Goal: Task Accomplishment & Management: Use online tool/utility

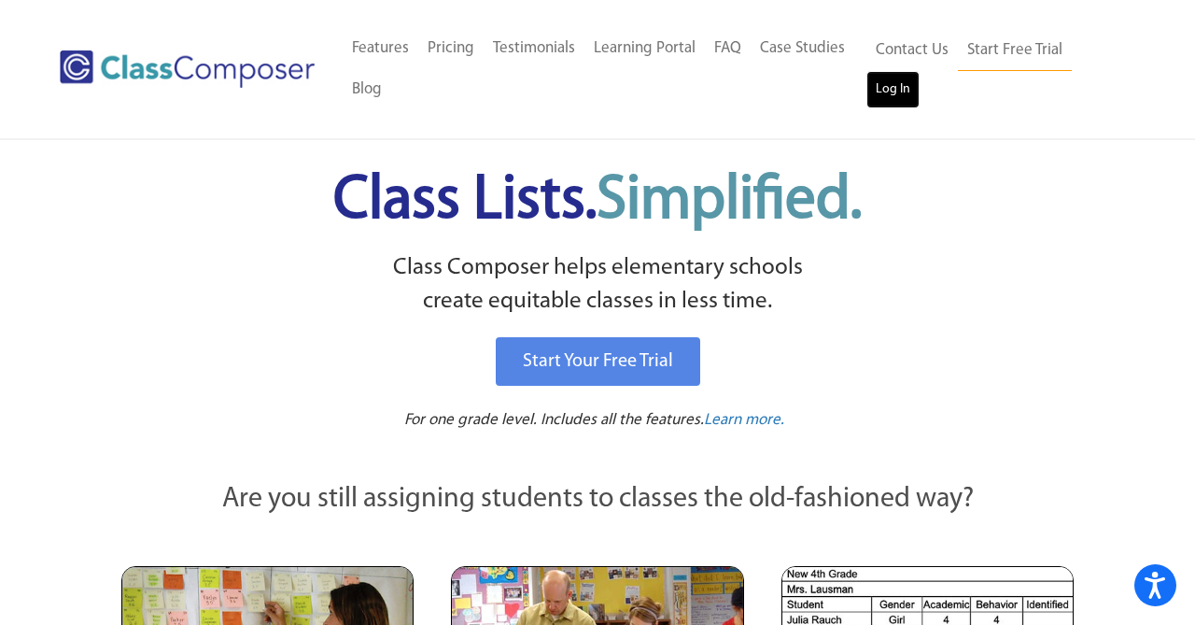
click at [882, 89] on link "Log In" at bounding box center [893, 89] width 53 height 37
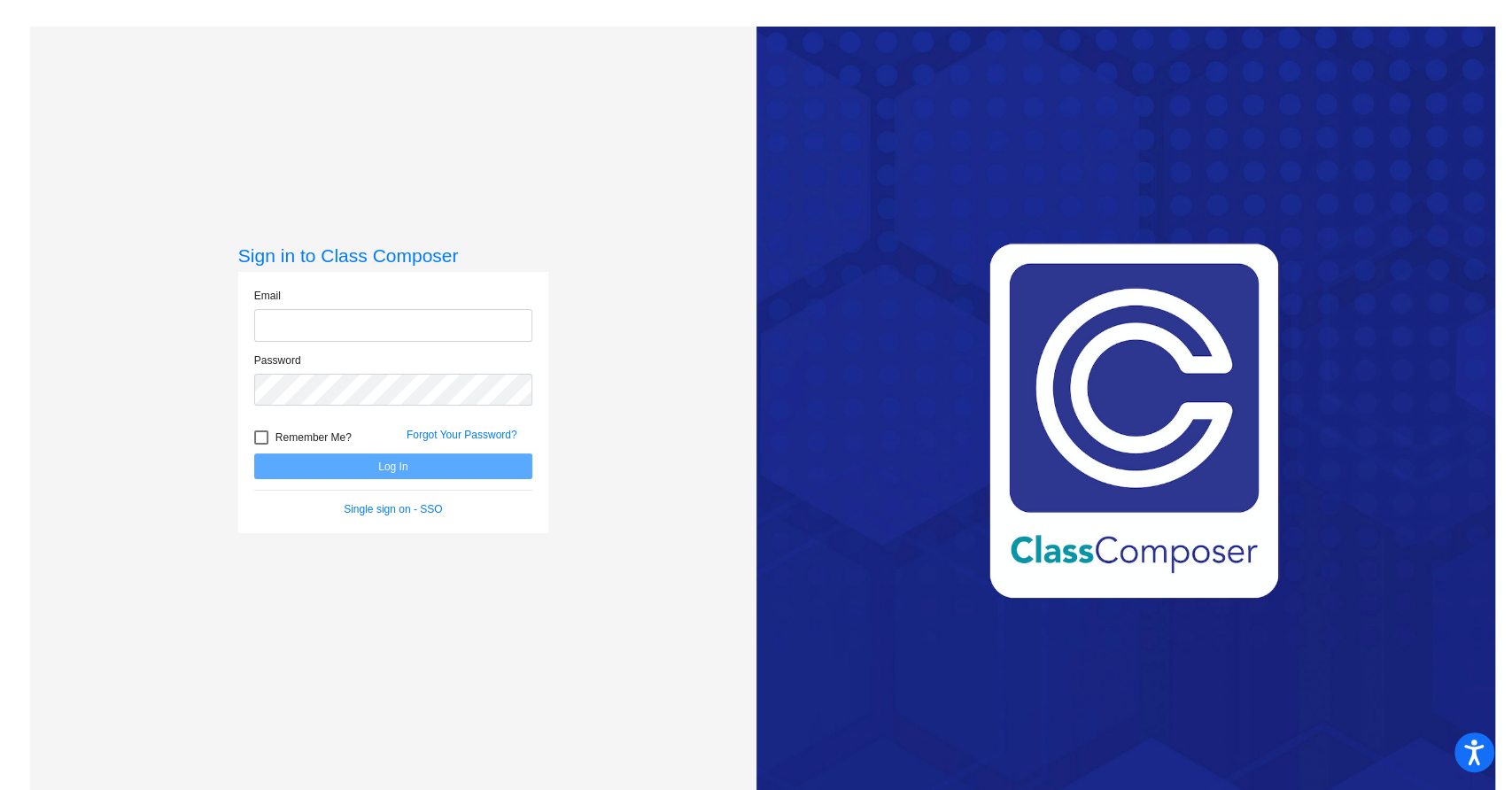
type input "[PERSON_NAME][EMAIL_ADDRESS][PERSON_NAME][DOMAIN_NAME]"
click at [378, 469] on button "Log In" at bounding box center [393, 466] width 278 height 26
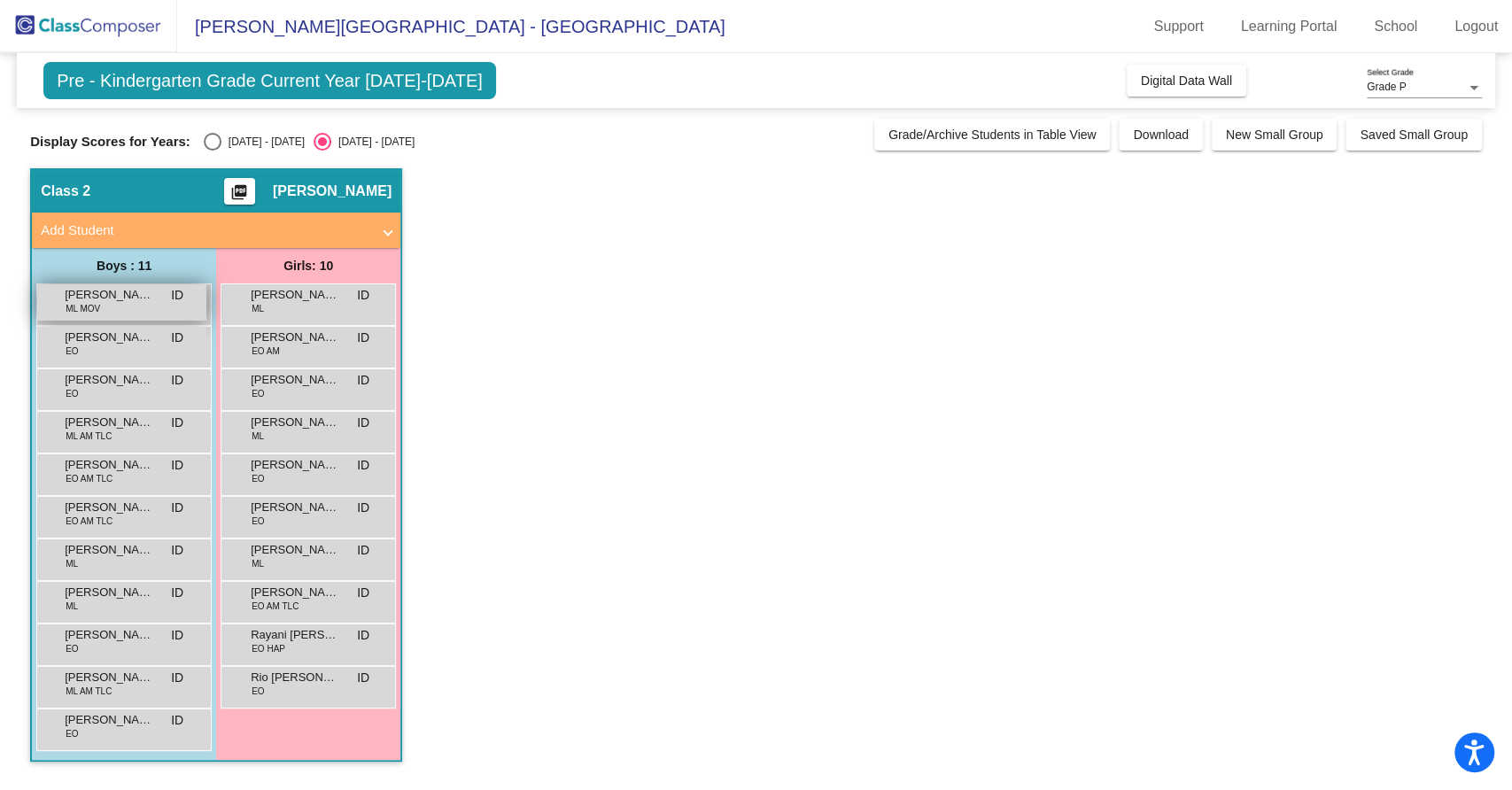
click at [110, 312] on div "Cal [PERSON_NAME] MOV ID lock do_not_disturb_alt" at bounding box center [121, 303] width 169 height 36
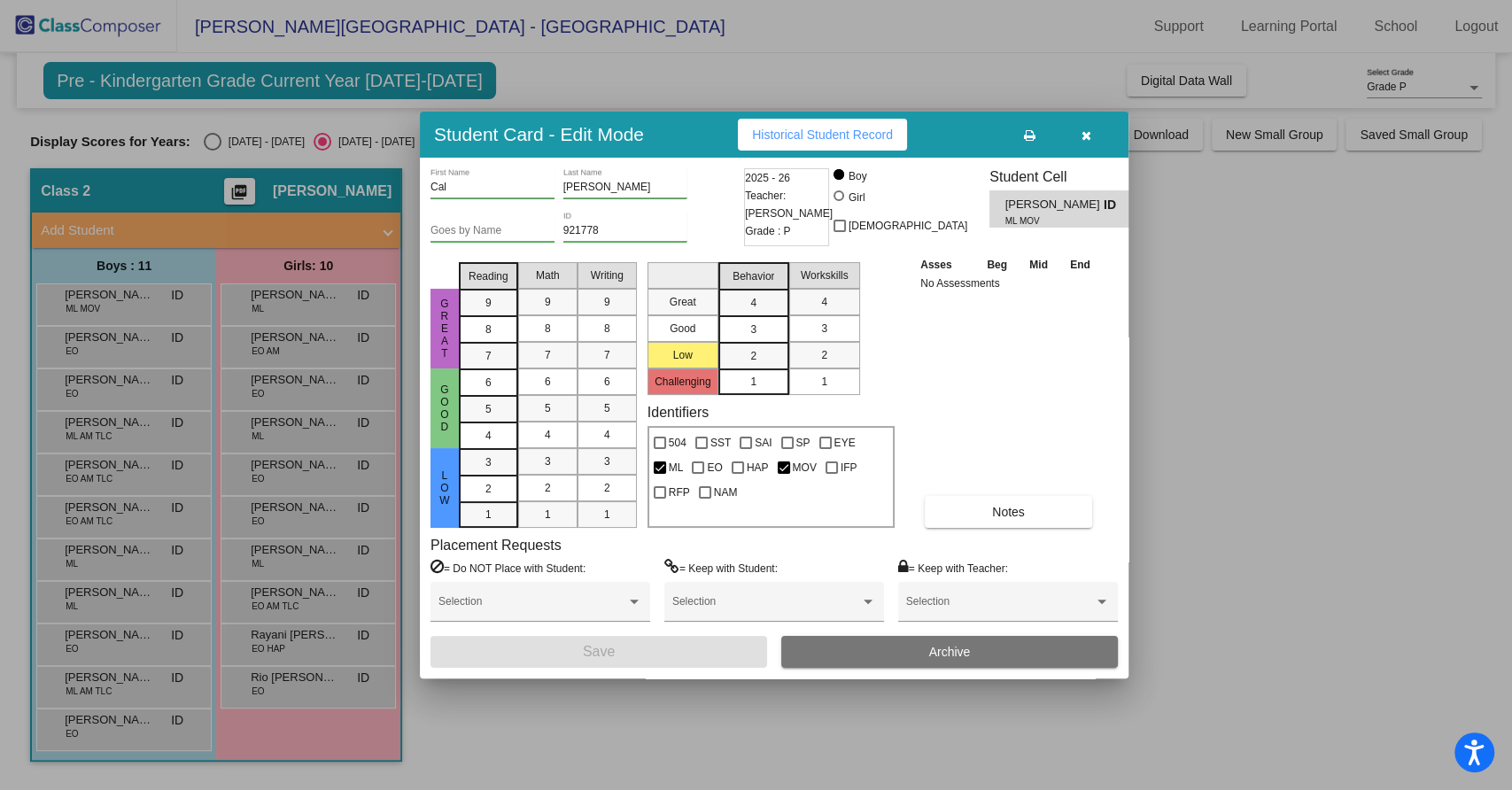
click at [104, 340] on div at bounding box center [756, 395] width 1512 height 790
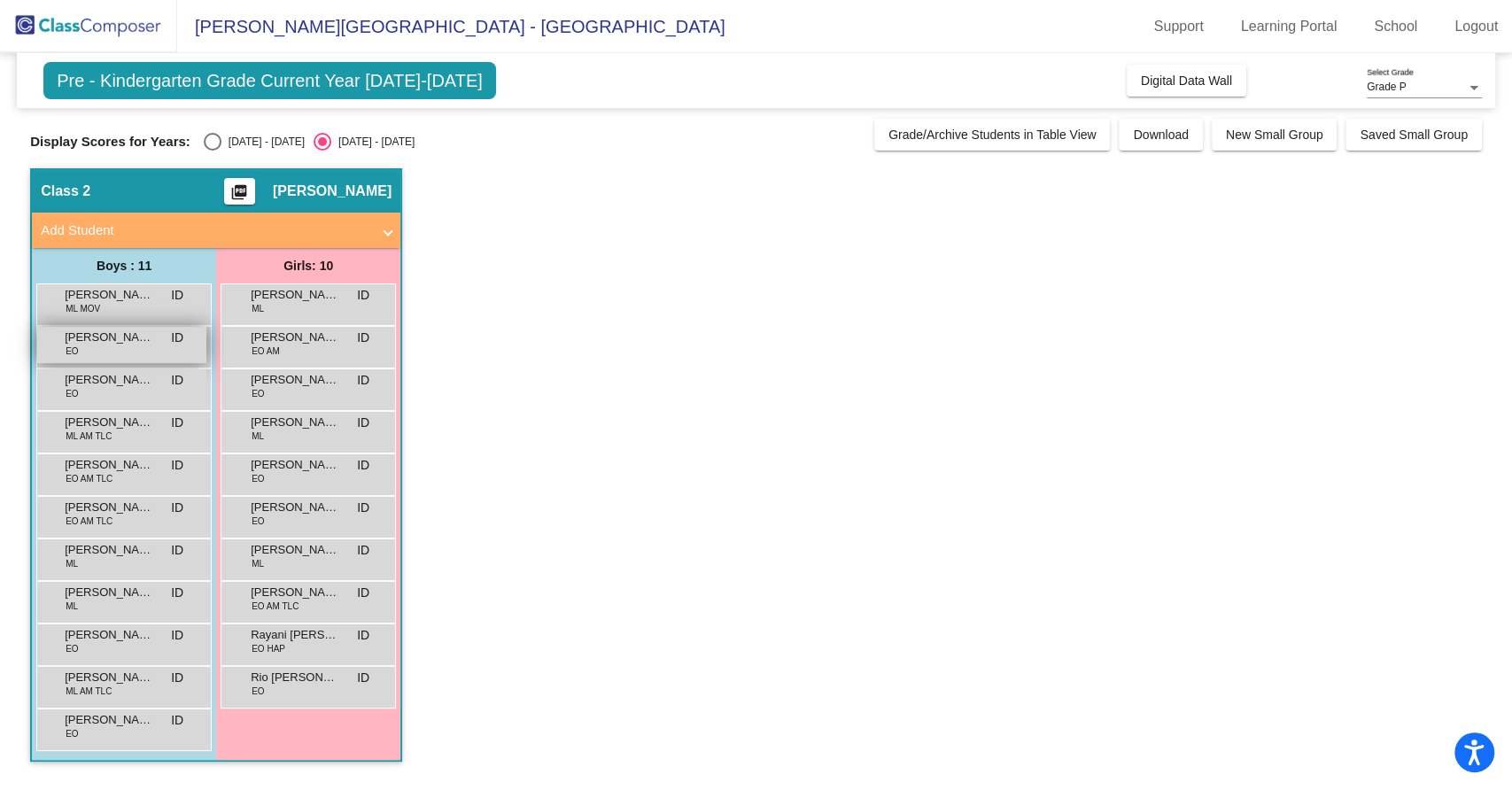
click at [128, 345] on div "Daniel D'Amelio EO ID lock do_not_disturb_alt" at bounding box center [121, 345] width 169 height 36
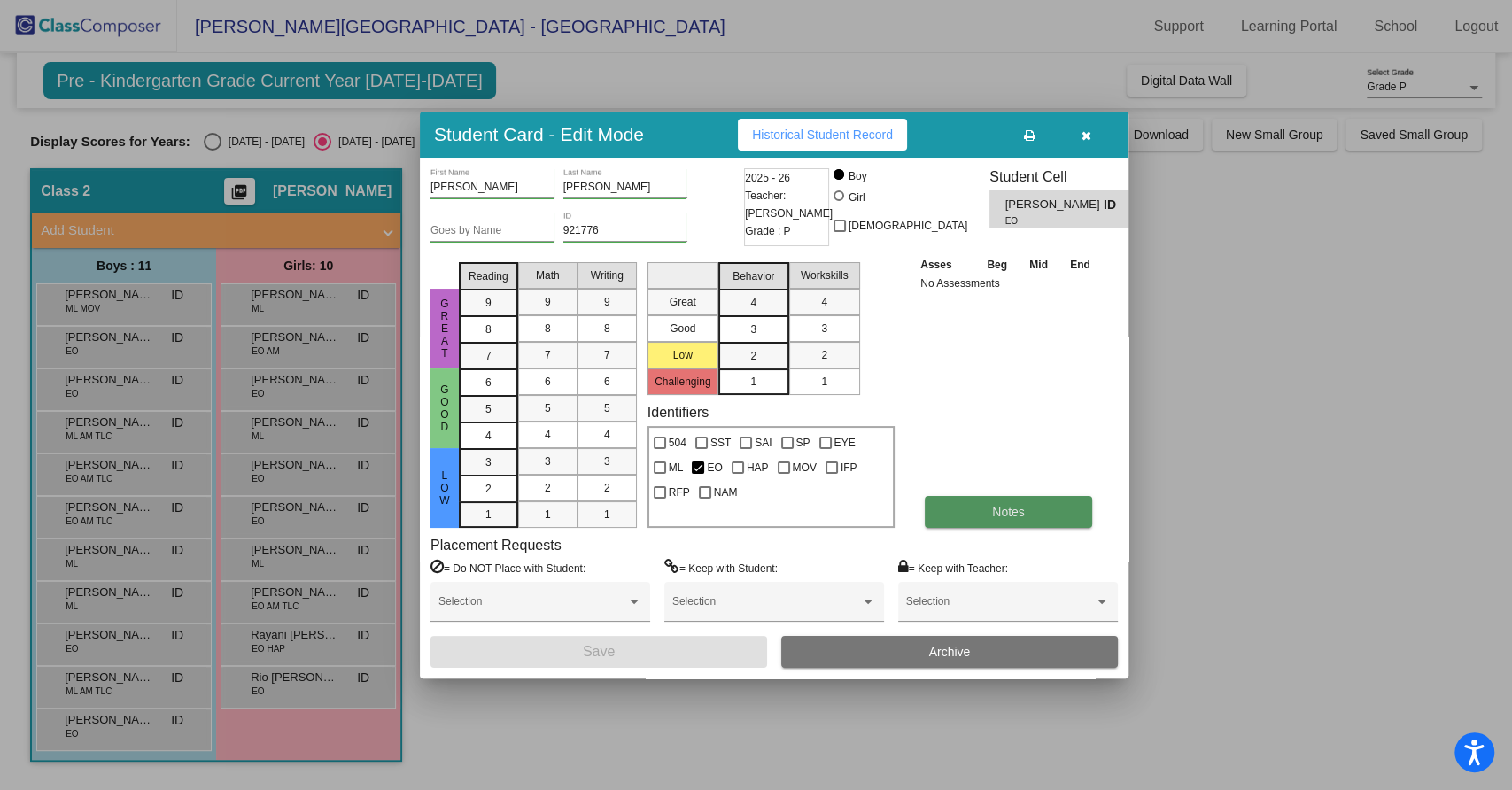
click at [1030, 514] on button "Notes" at bounding box center [1008, 512] width 167 height 32
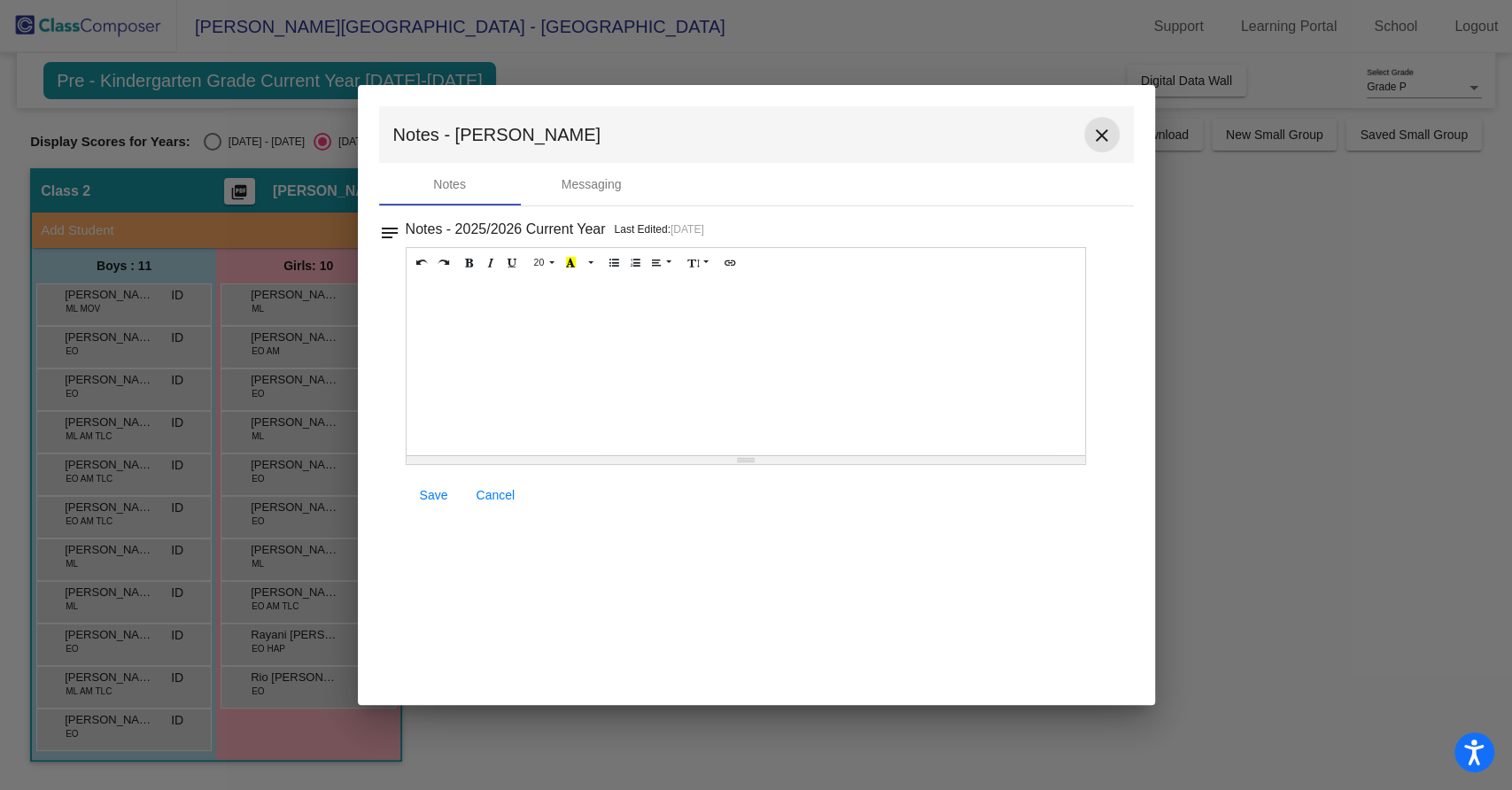
click at [1101, 138] on mat-icon "close" at bounding box center [1101, 136] width 21 height 21
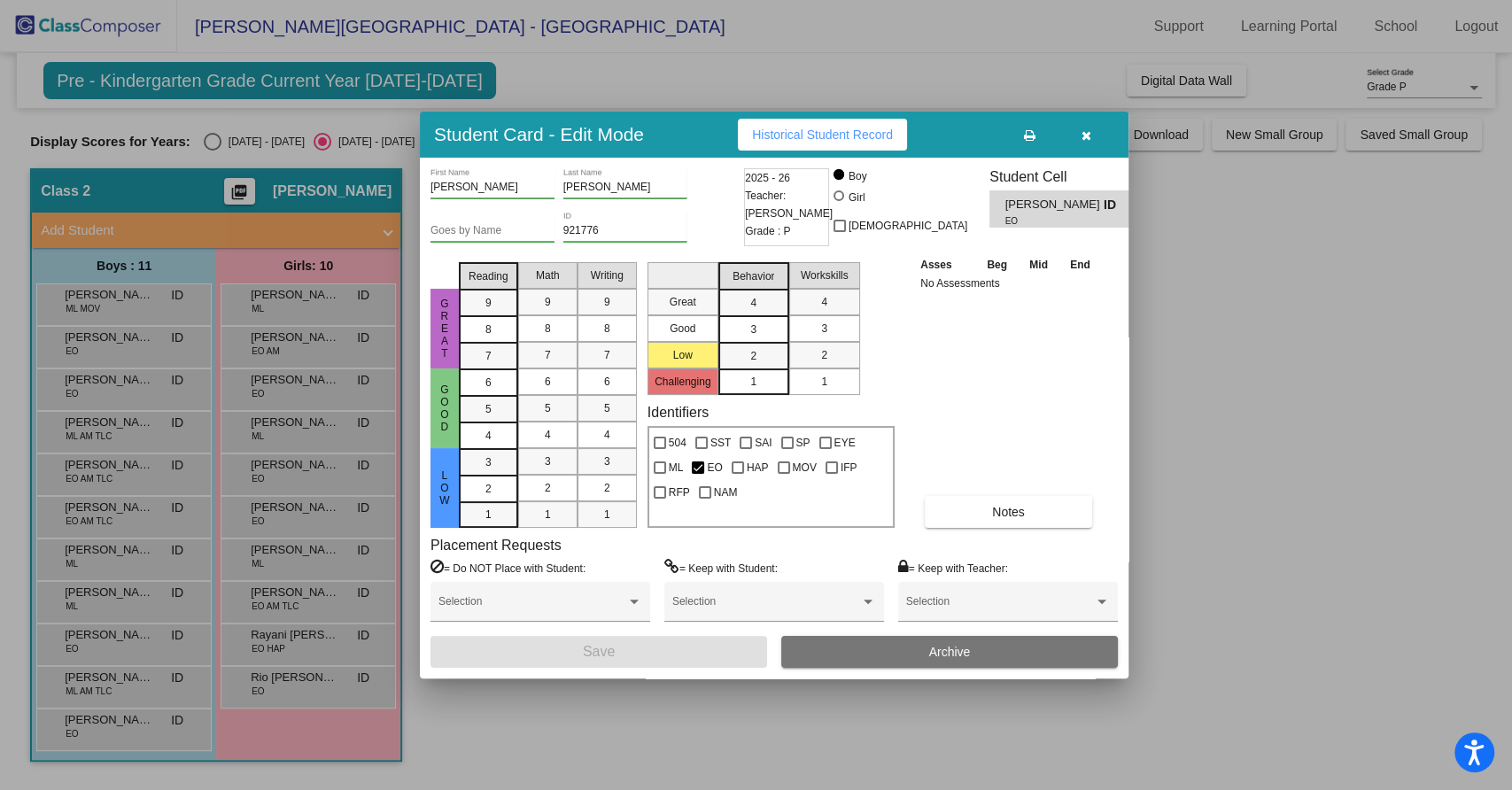
click at [1088, 138] on icon "button" at bounding box center [1086, 135] width 9 height 12
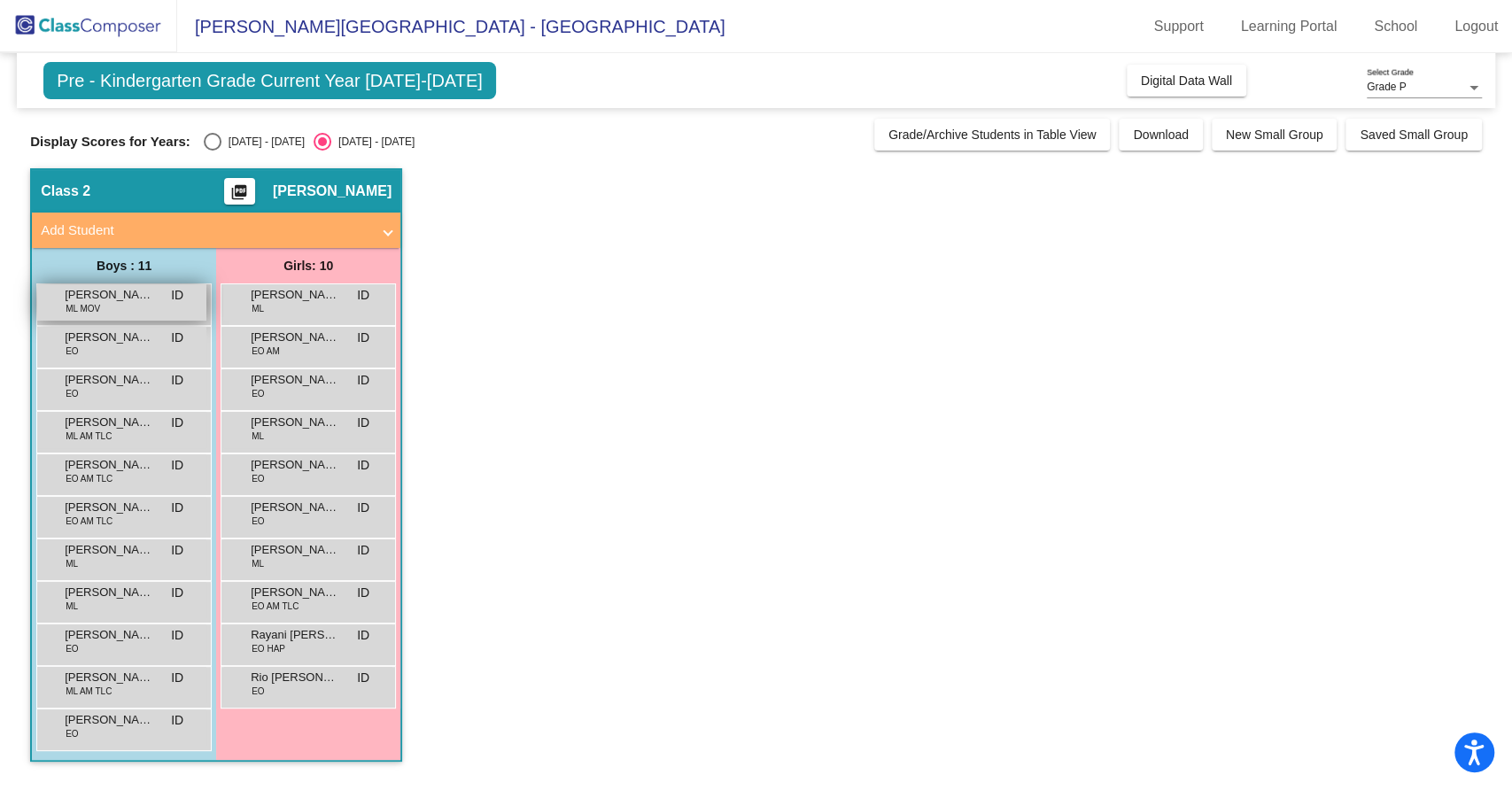
click at [101, 301] on span "Cal Arceo" at bounding box center [108, 295] width 88 height 18
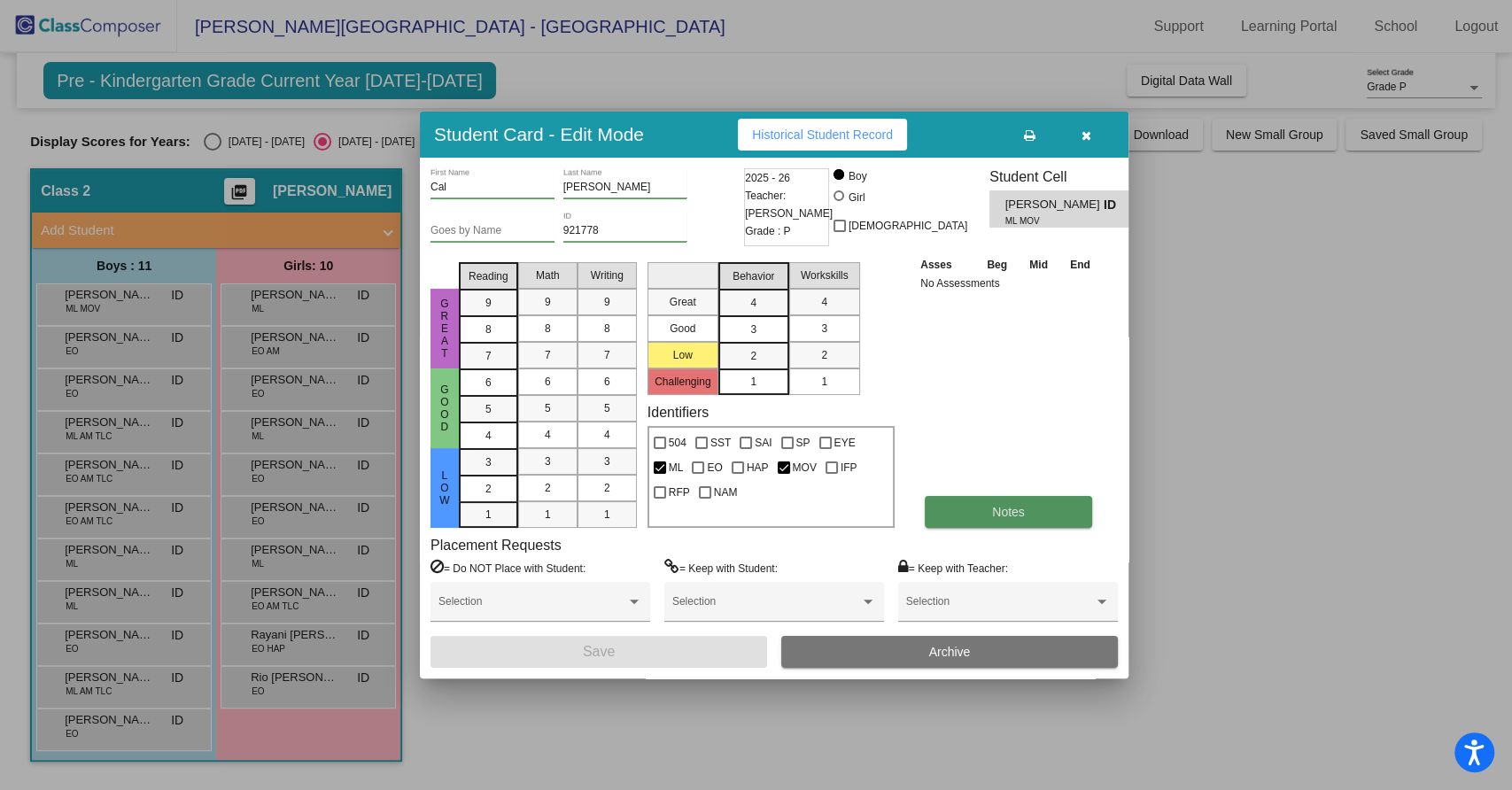
click at [1034, 517] on button "Notes" at bounding box center [1008, 512] width 167 height 32
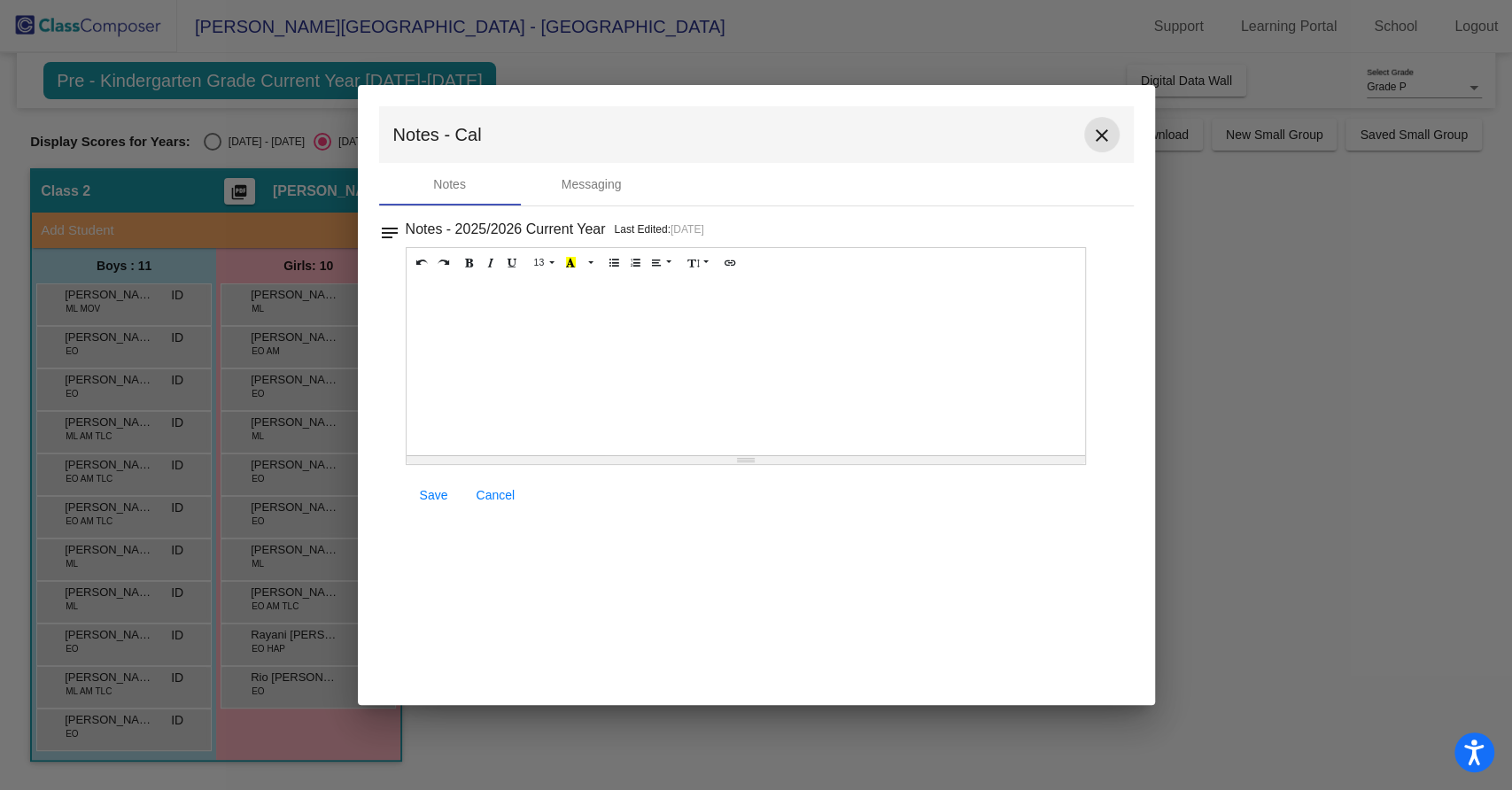
click at [1104, 140] on mat-icon "close" at bounding box center [1101, 136] width 21 height 21
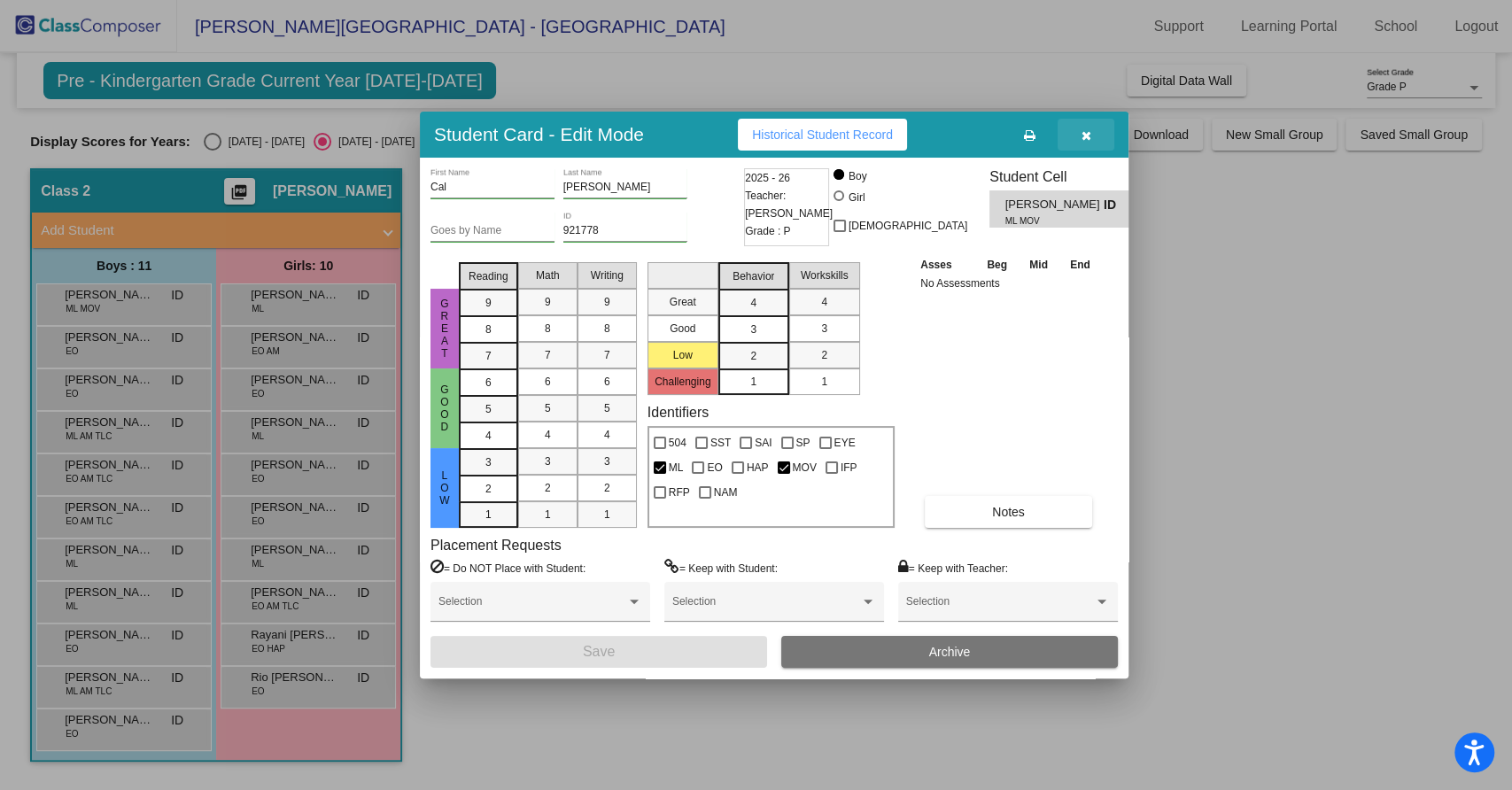
click at [1084, 143] on button "button" at bounding box center [1086, 135] width 57 height 32
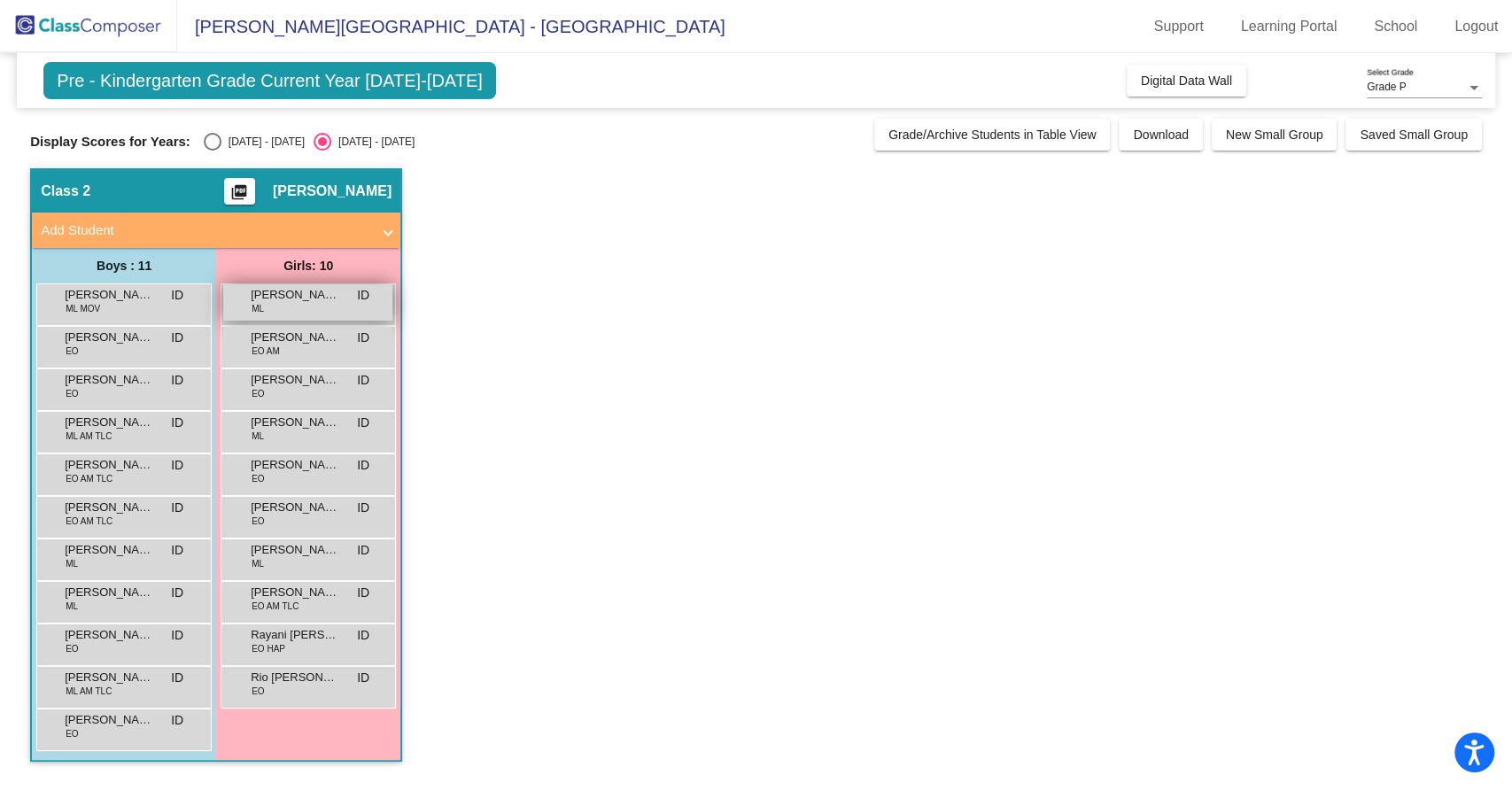
click at [304, 302] on div "Celeste Rubio ML ID lock do_not_disturb_alt" at bounding box center [307, 303] width 169 height 36
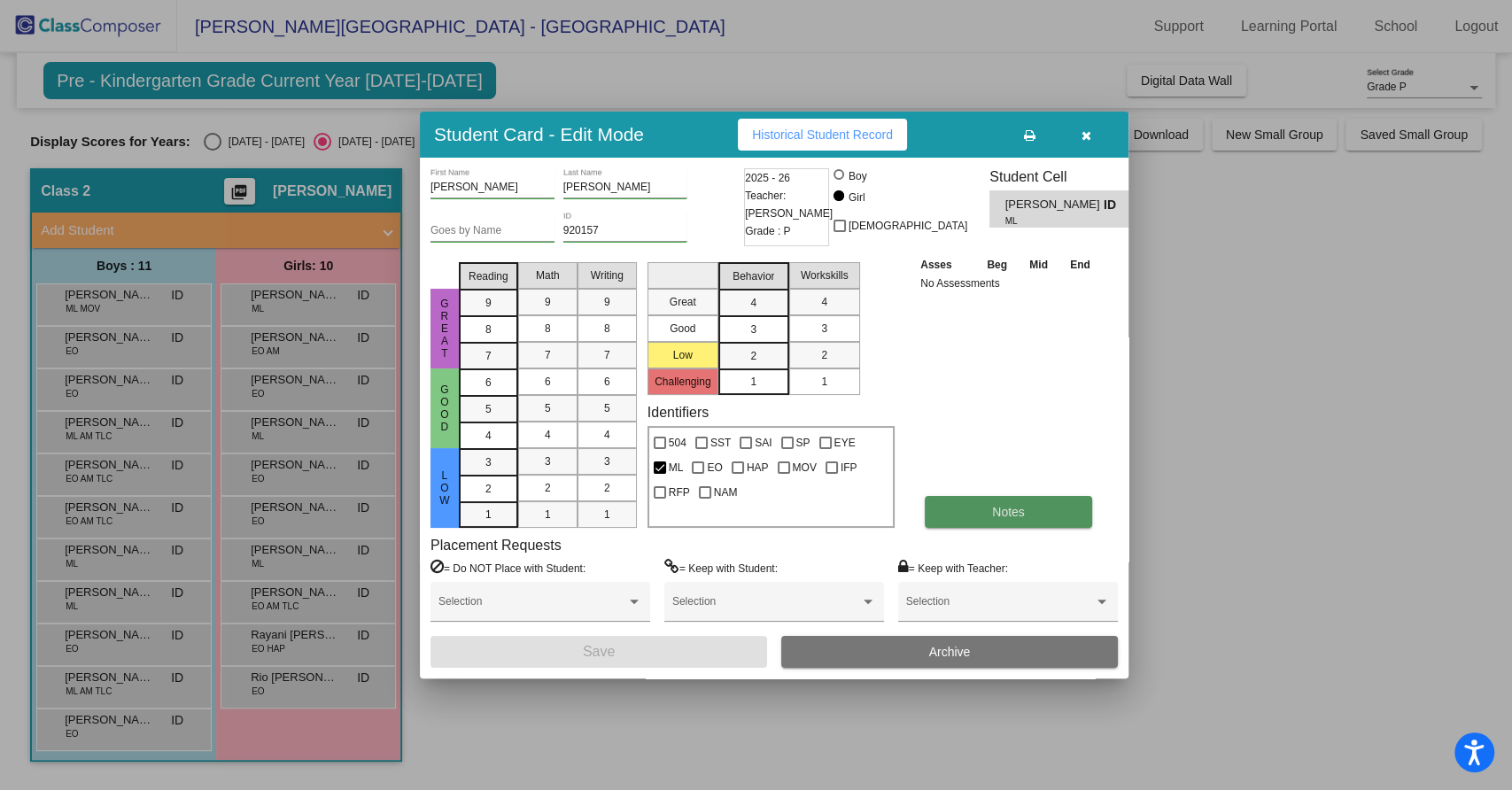
click at [1029, 514] on button "Notes" at bounding box center [1008, 512] width 167 height 32
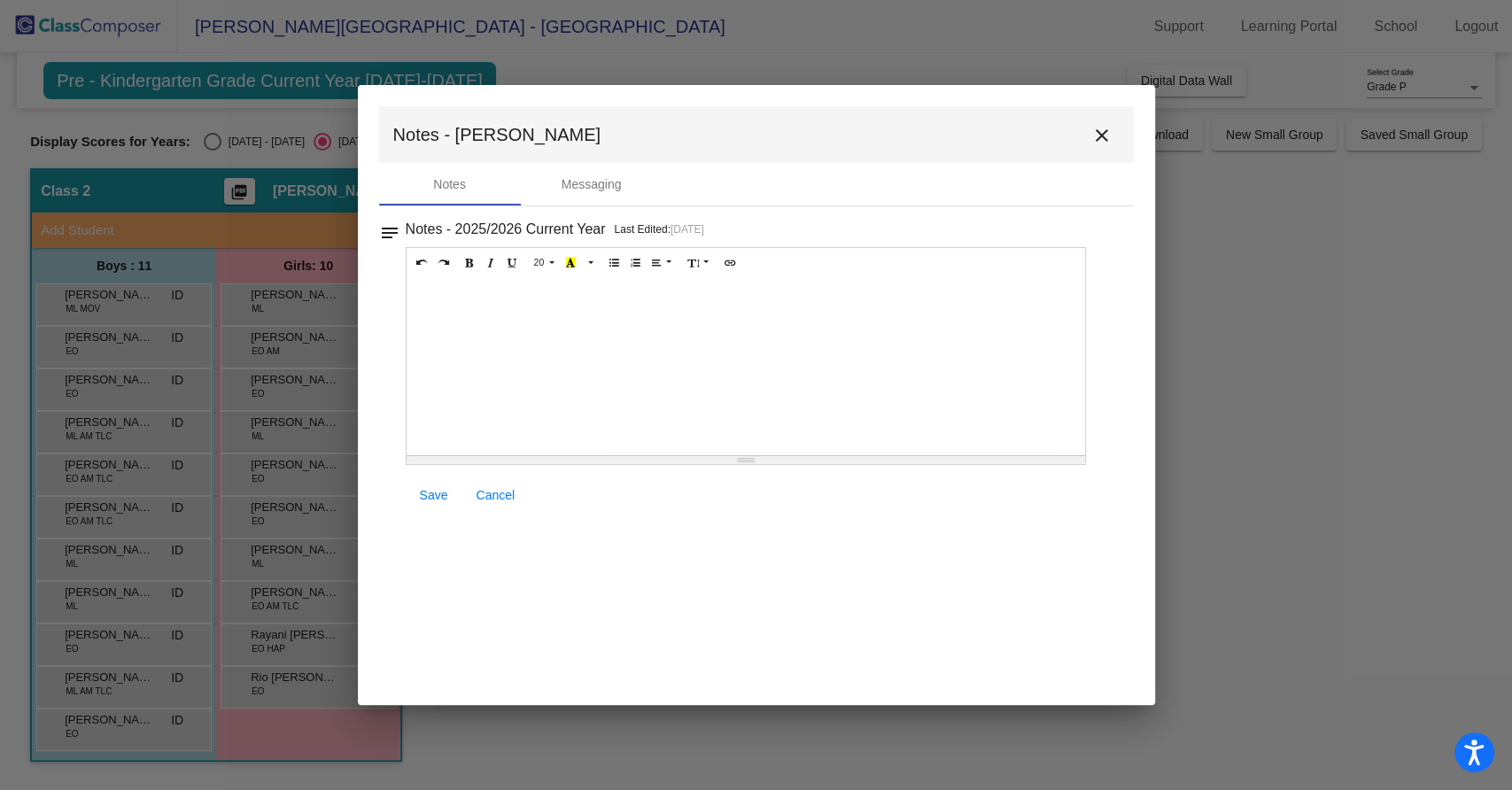
click at [1110, 138] on mat-icon "close" at bounding box center [1101, 136] width 21 height 21
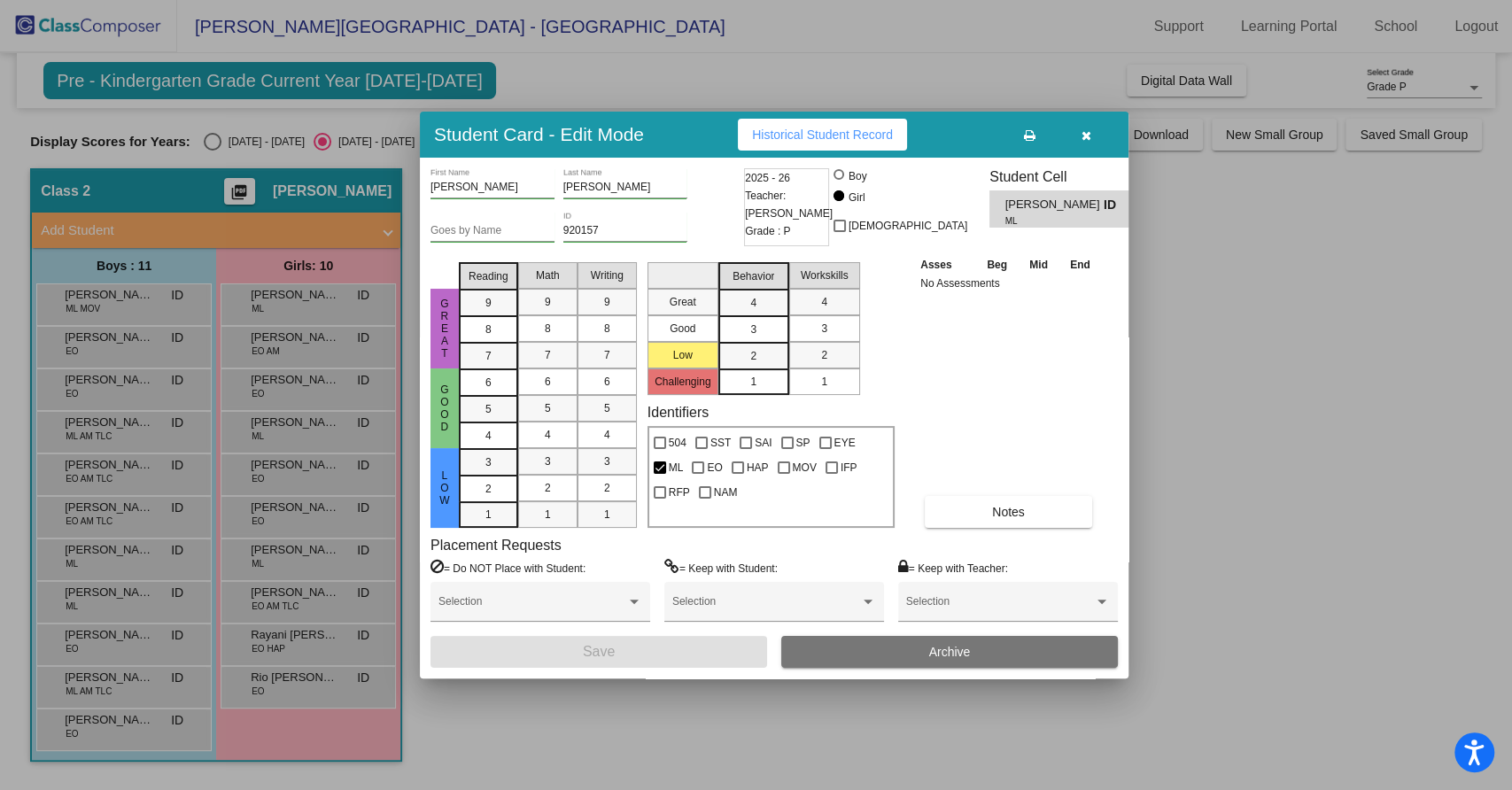
click at [298, 346] on div at bounding box center [756, 395] width 1512 height 790
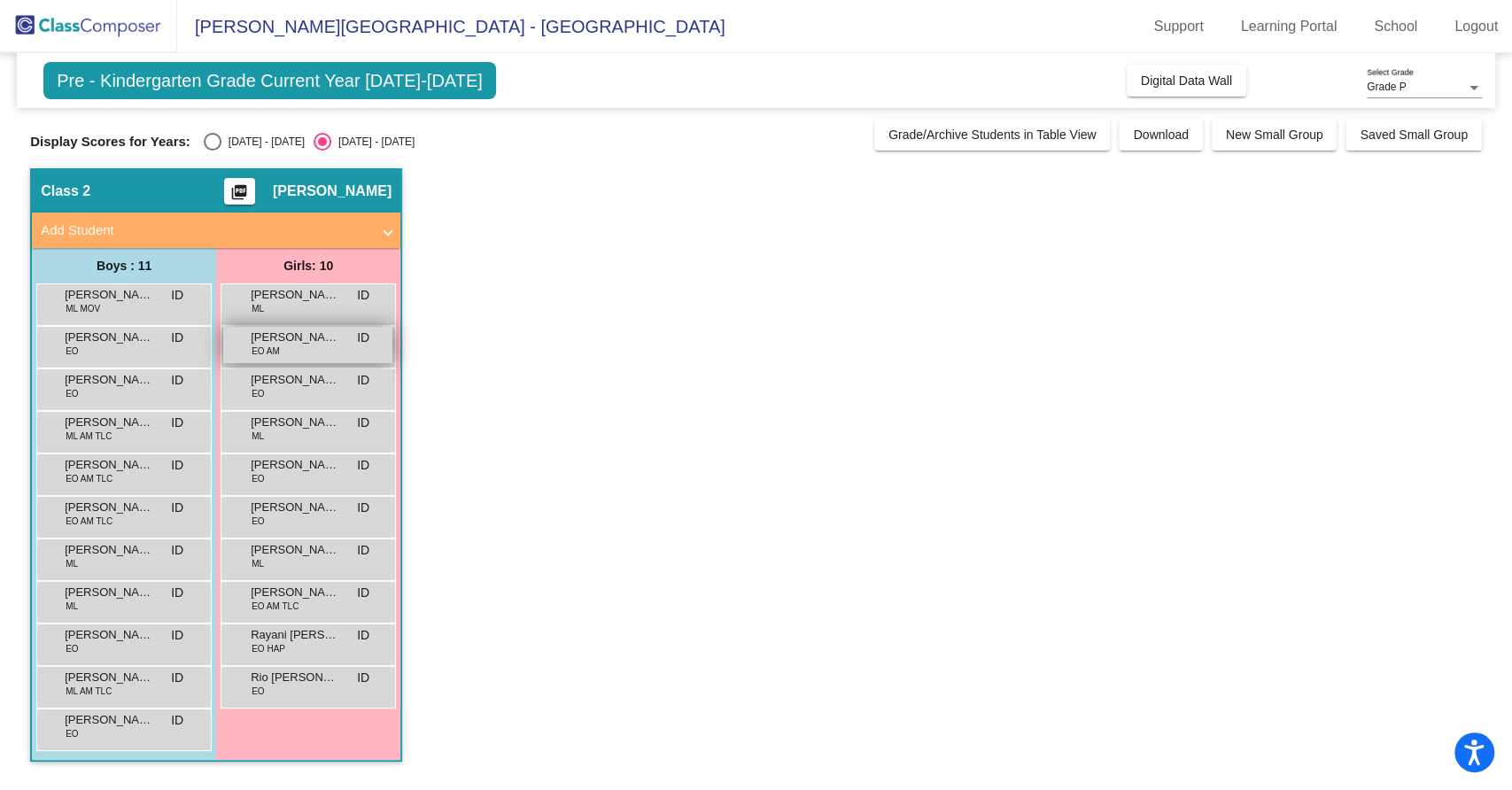
click at [314, 345] on div "Everly Lua-Czerkawski EO AM ID lock do_not_disturb_alt" at bounding box center [307, 345] width 169 height 36
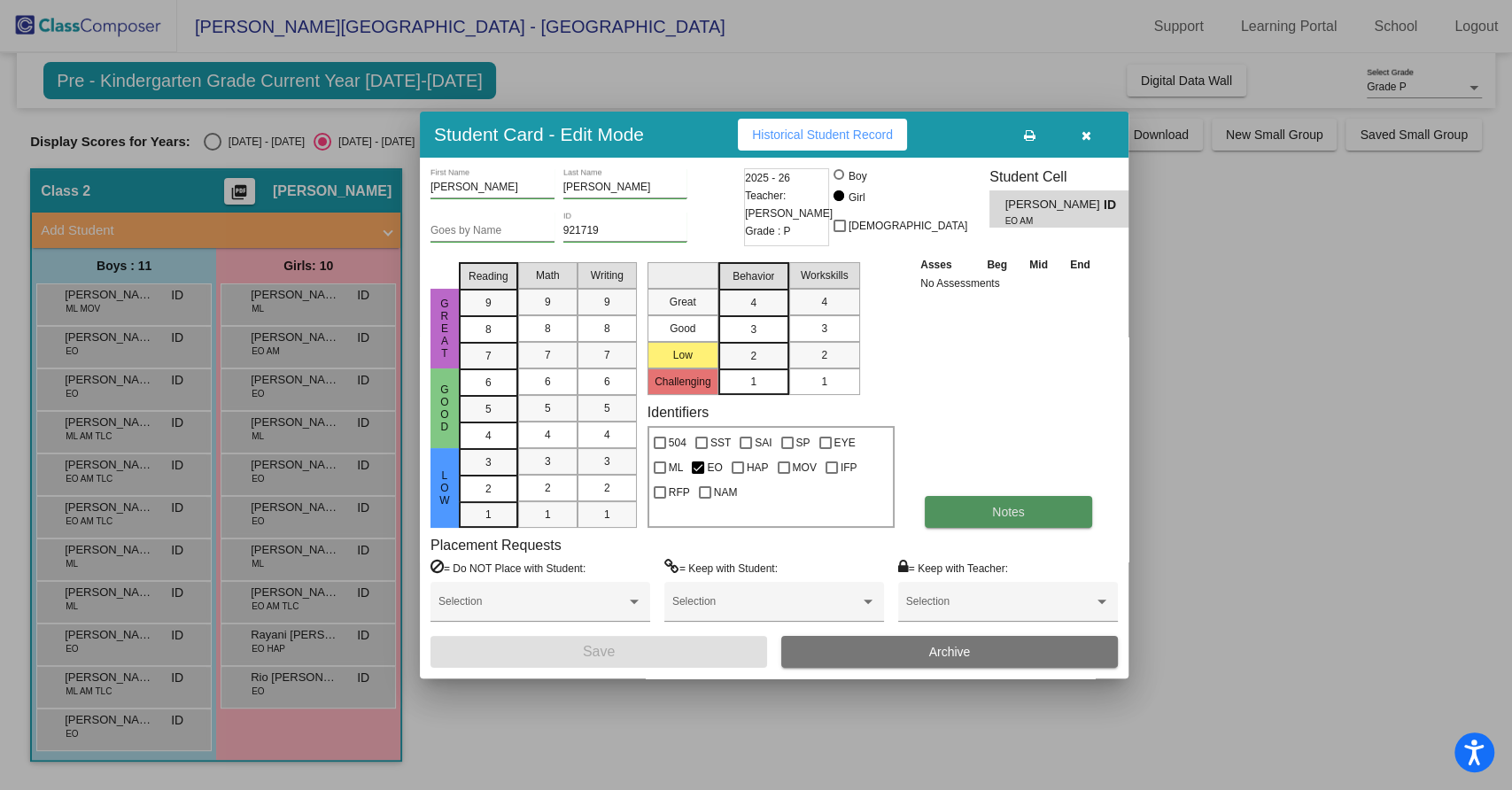
click at [1021, 517] on span "Notes" at bounding box center [1008, 511] width 33 height 14
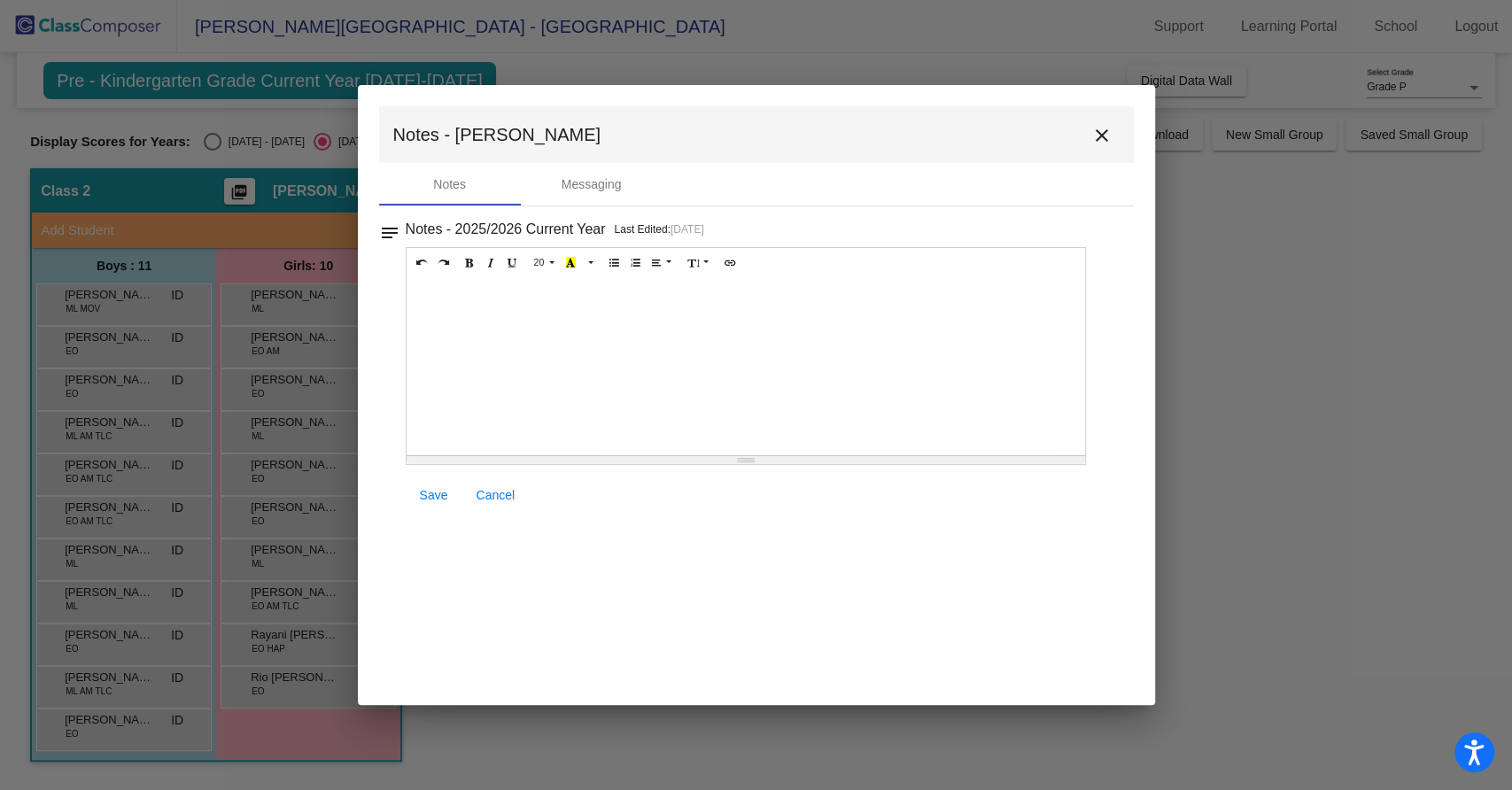
click at [1105, 138] on mat-icon "close" at bounding box center [1101, 136] width 21 height 21
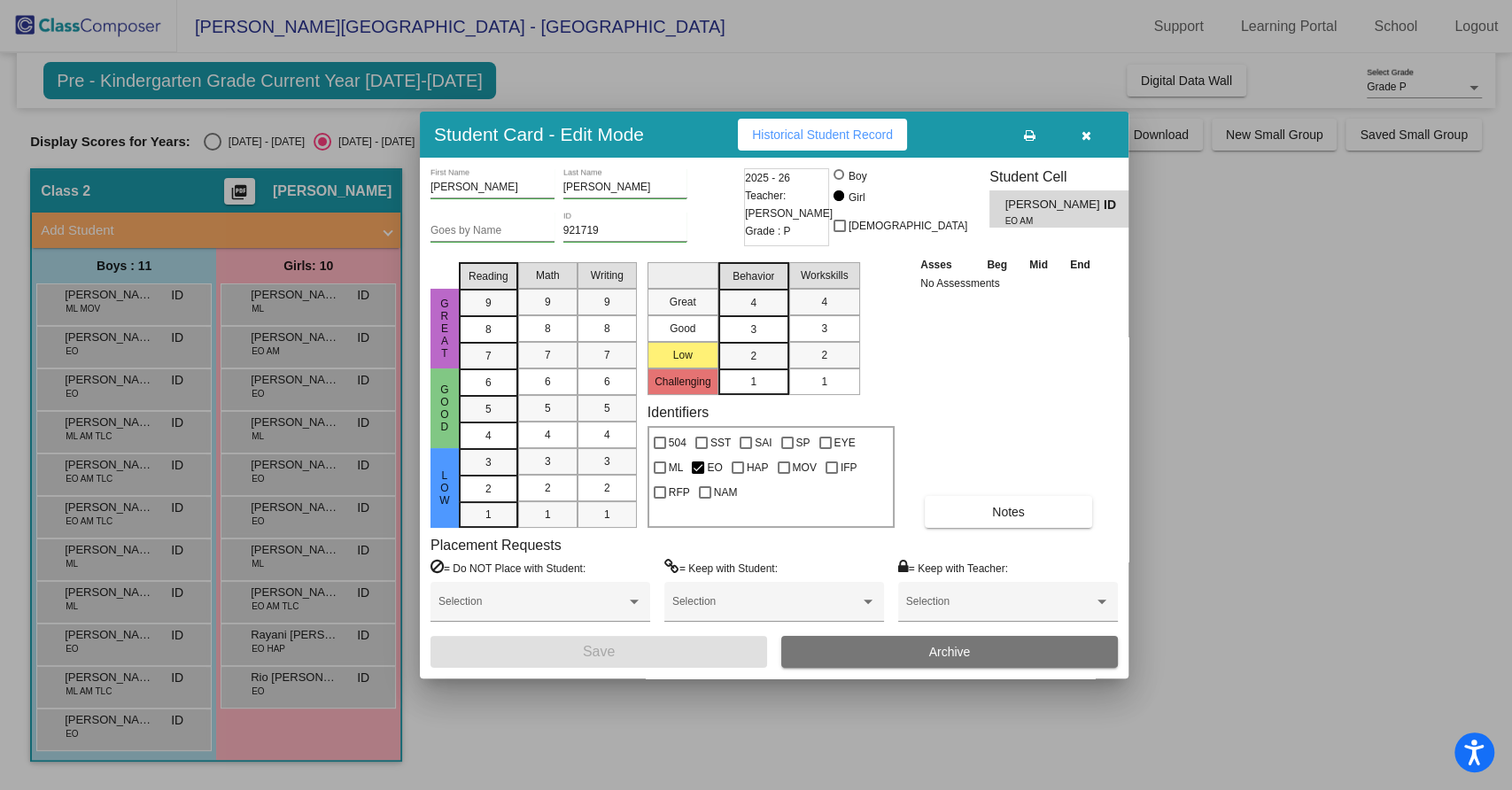
click at [287, 340] on div at bounding box center [756, 395] width 1512 height 790
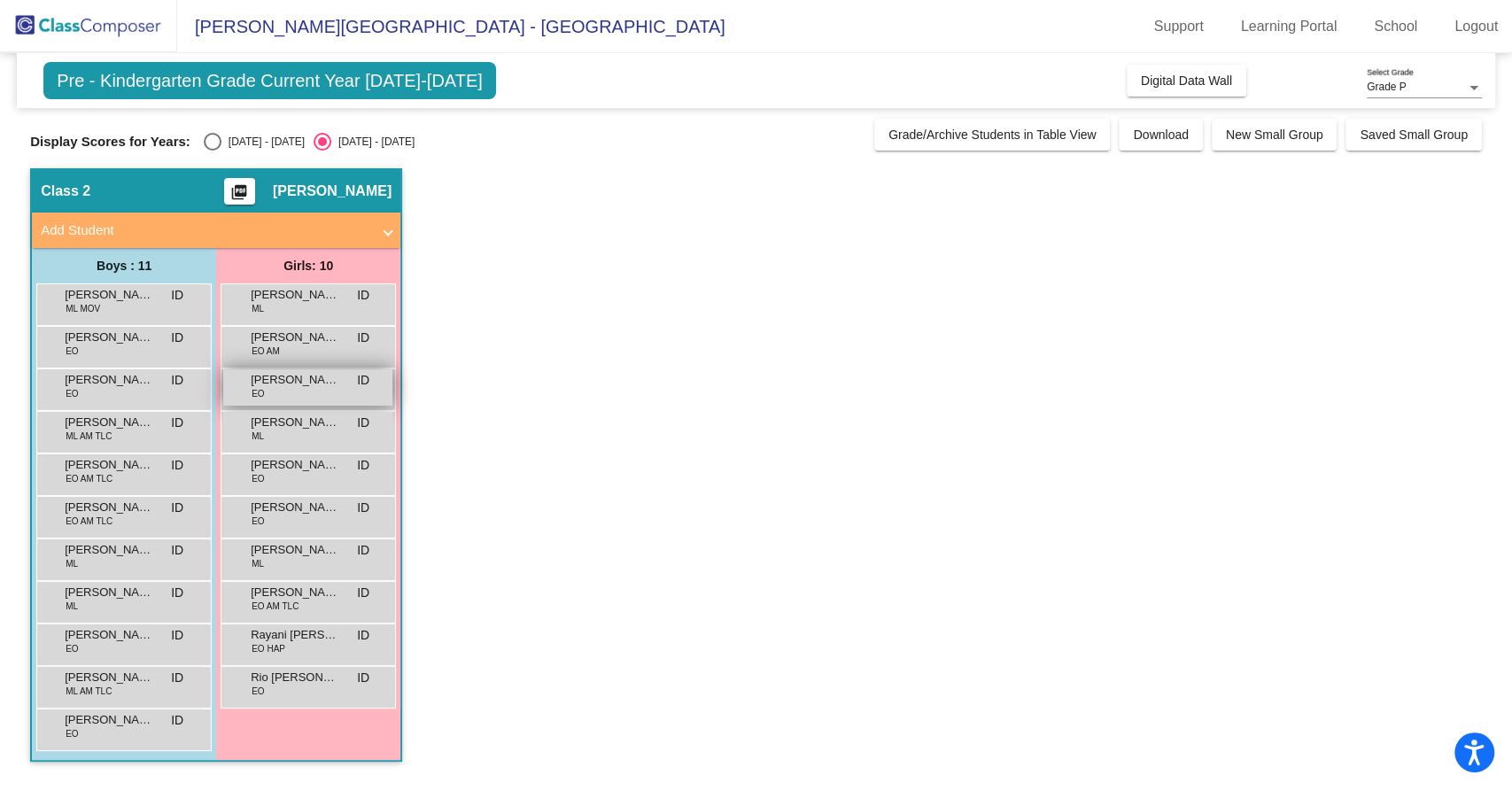
click at [287, 395] on div "Hazel Martinez-Sanchez EO ID lock do_not_disturb_alt" at bounding box center [307, 387] width 169 height 36
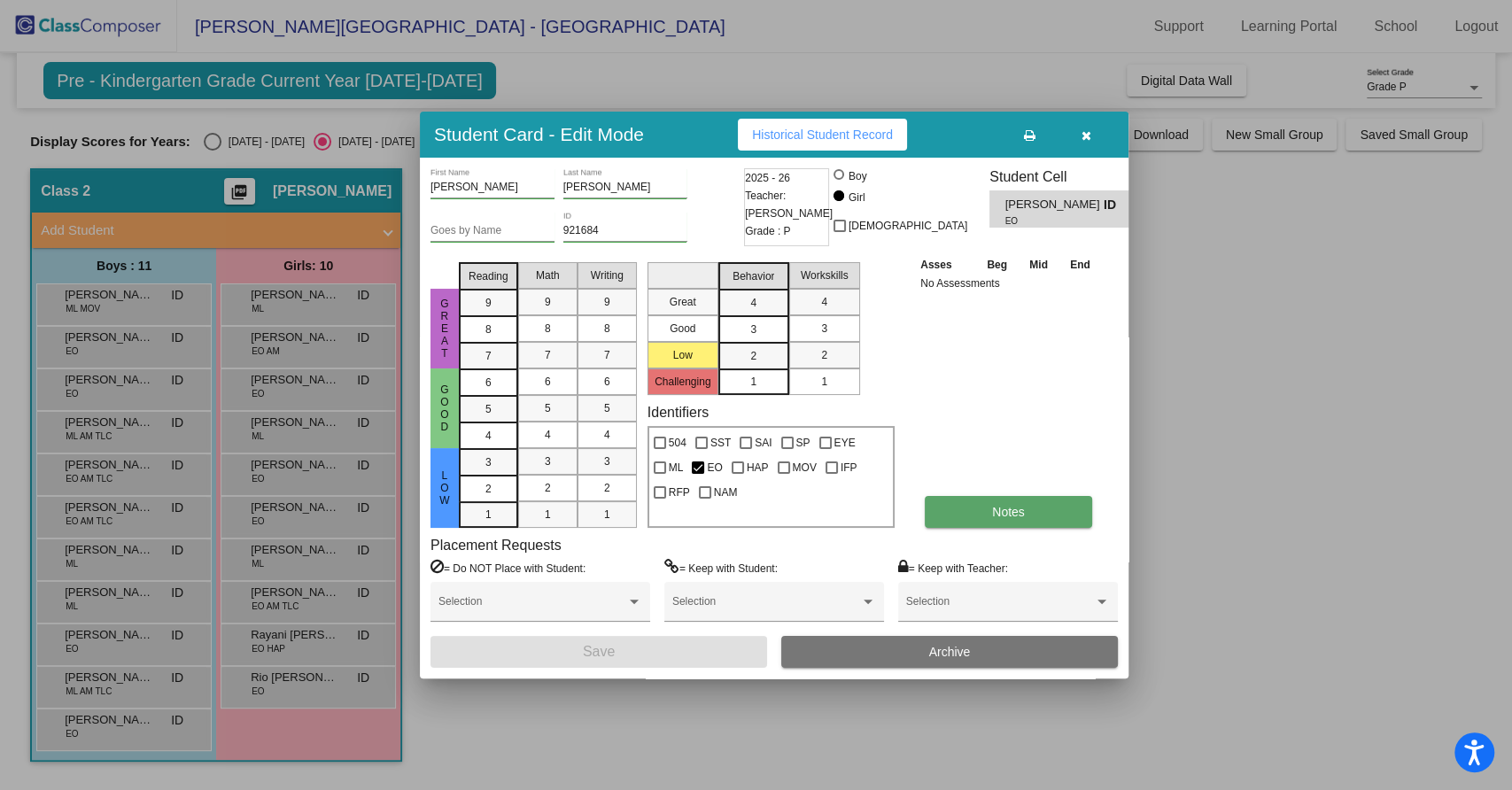
click at [1006, 517] on span "Notes" at bounding box center [1008, 511] width 33 height 14
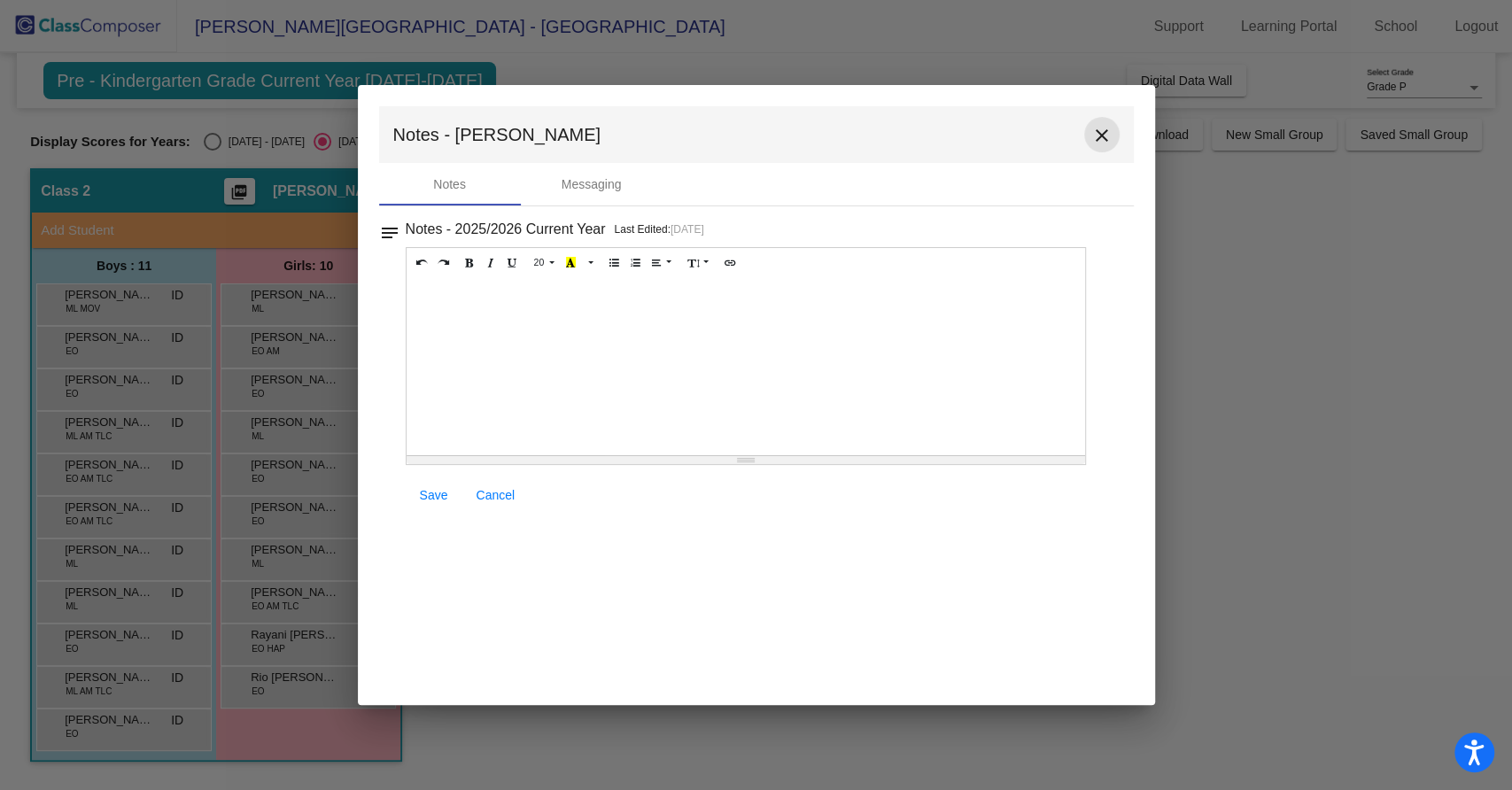
click at [1099, 137] on mat-icon "close" at bounding box center [1101, 136] width 21 height 21
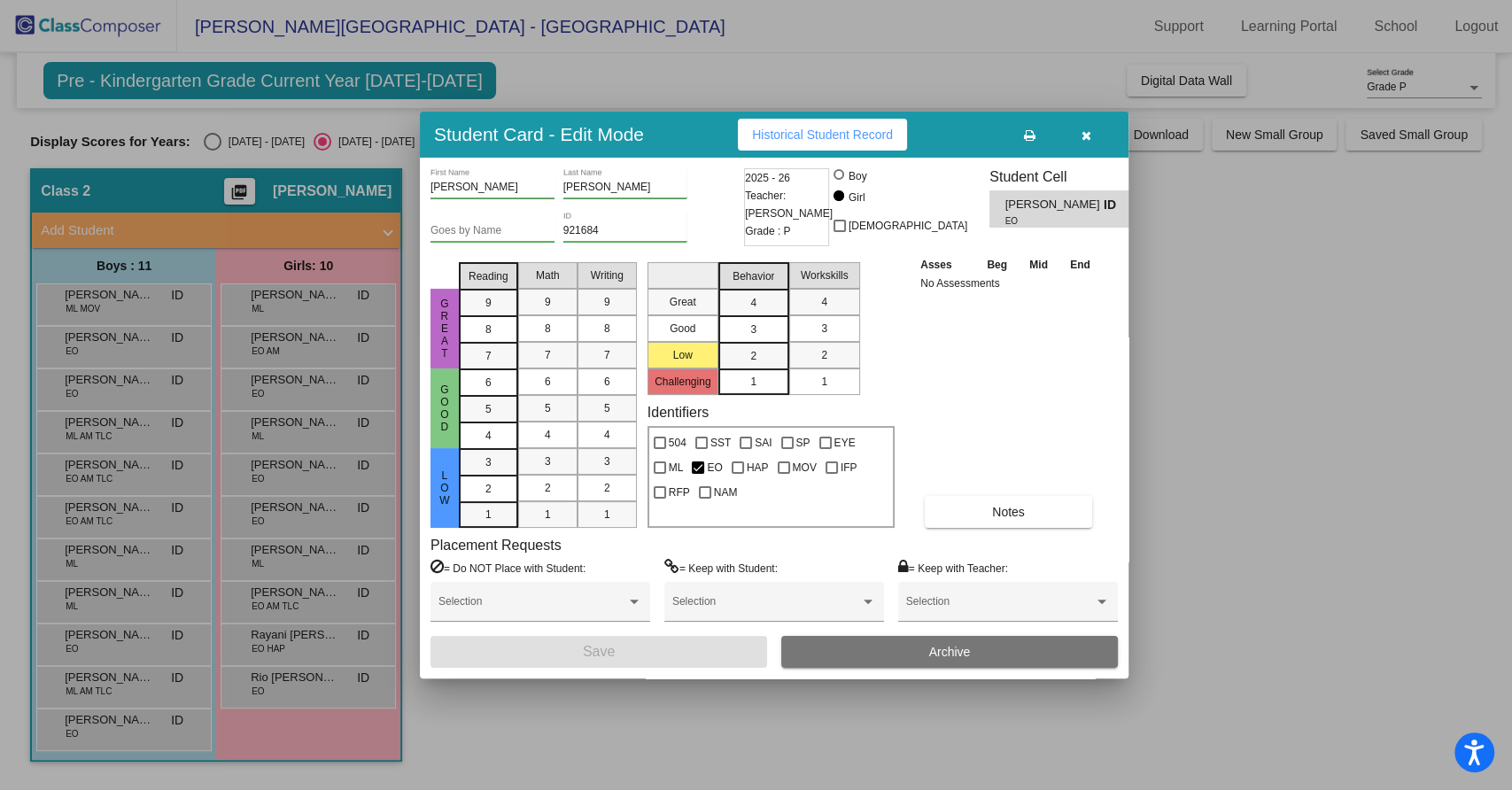
click at [292, 382] on div at bounding box center [756, 395] width 1512 height 790
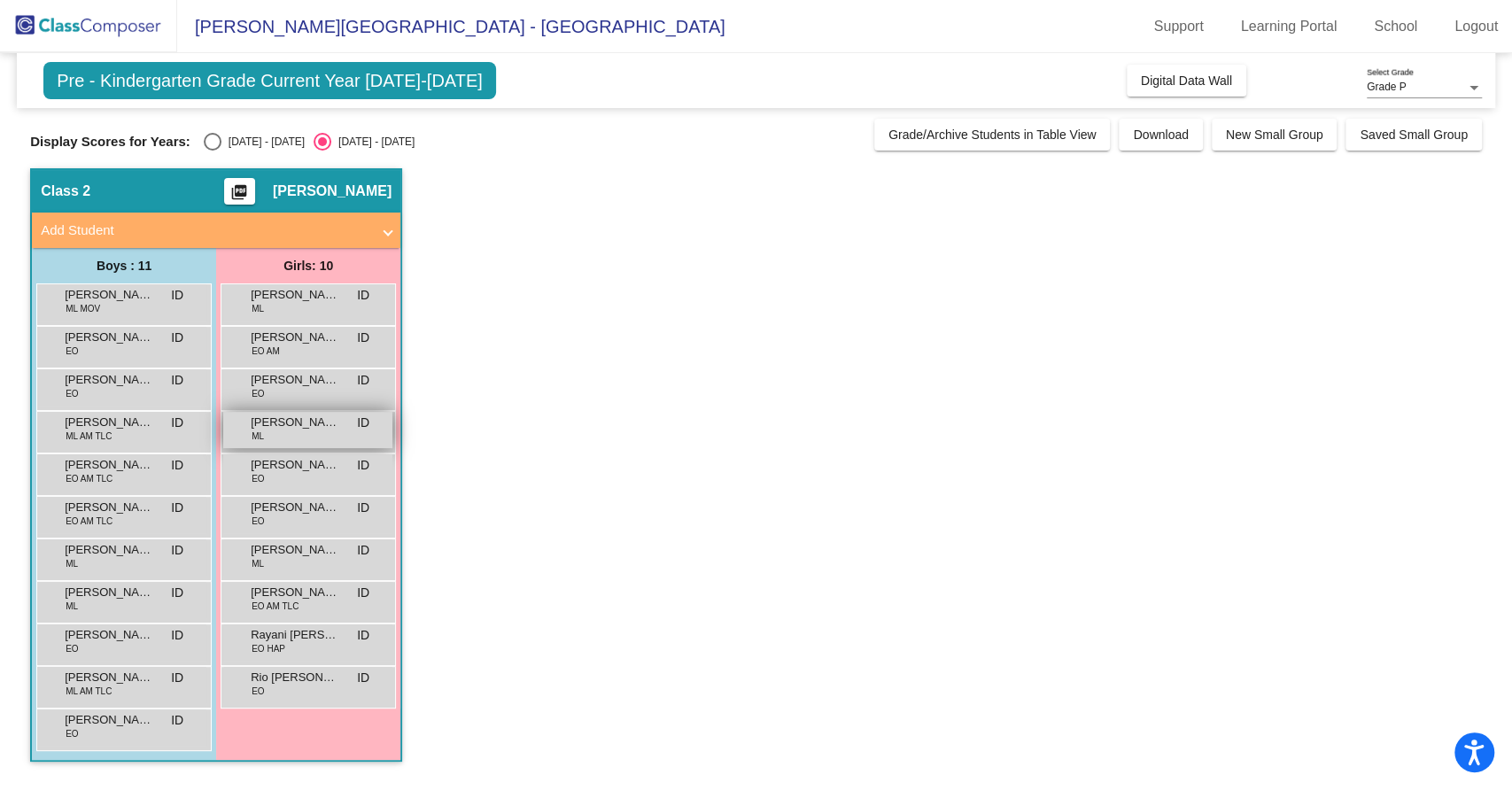
click at [293, 441] on div "Jayleen Ramirez Canon ML ID lock do_not_disturb_alt" at bounding box center [307, 430] width 169 height 36
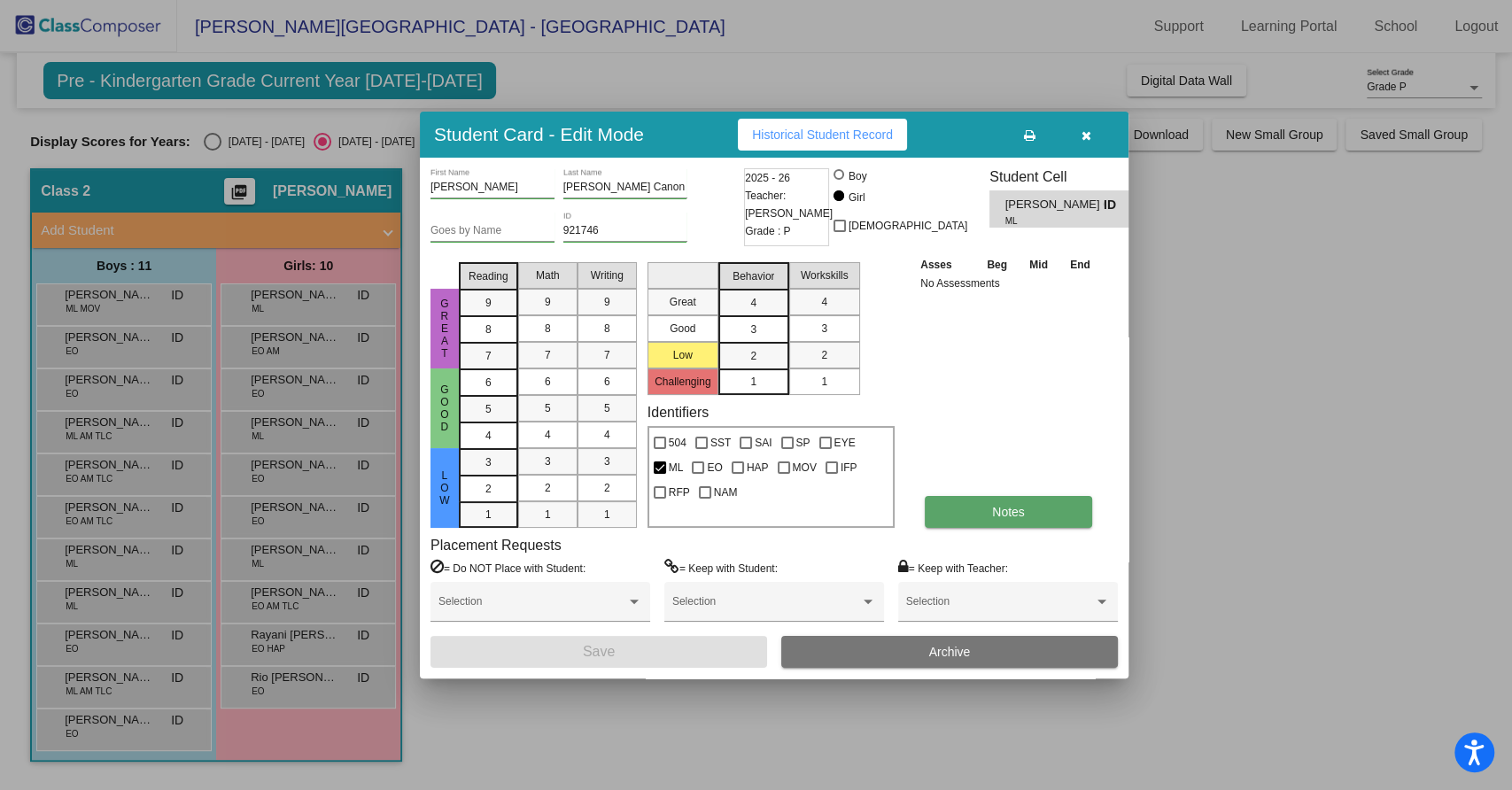
click at [1024, 505] on span "Notes" at bounding box center [1008, 511] width 33 height 14
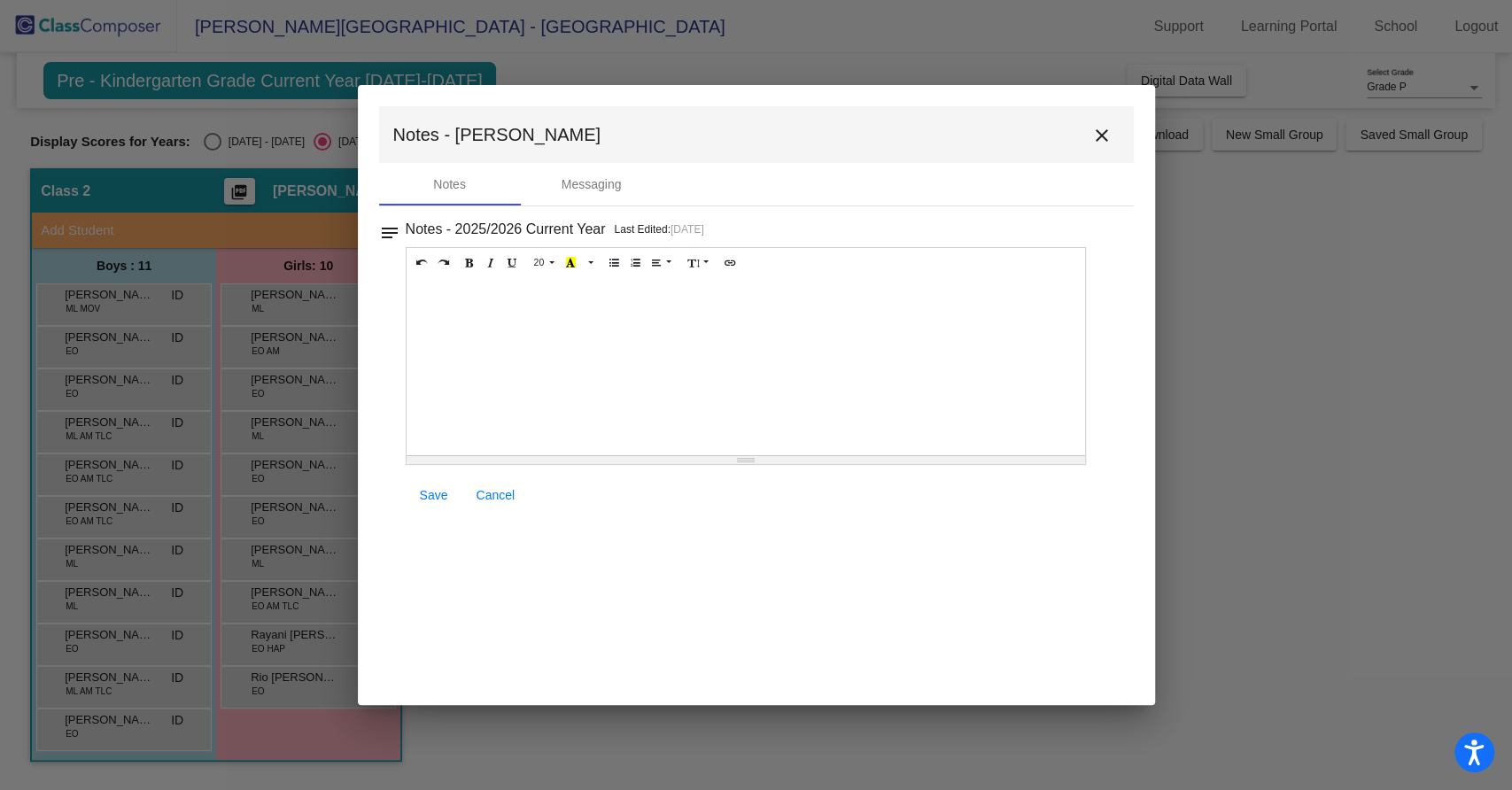
click at [1110, 132] on mat-icon "close" at bounding box center [1101, 136] width 21 height 21
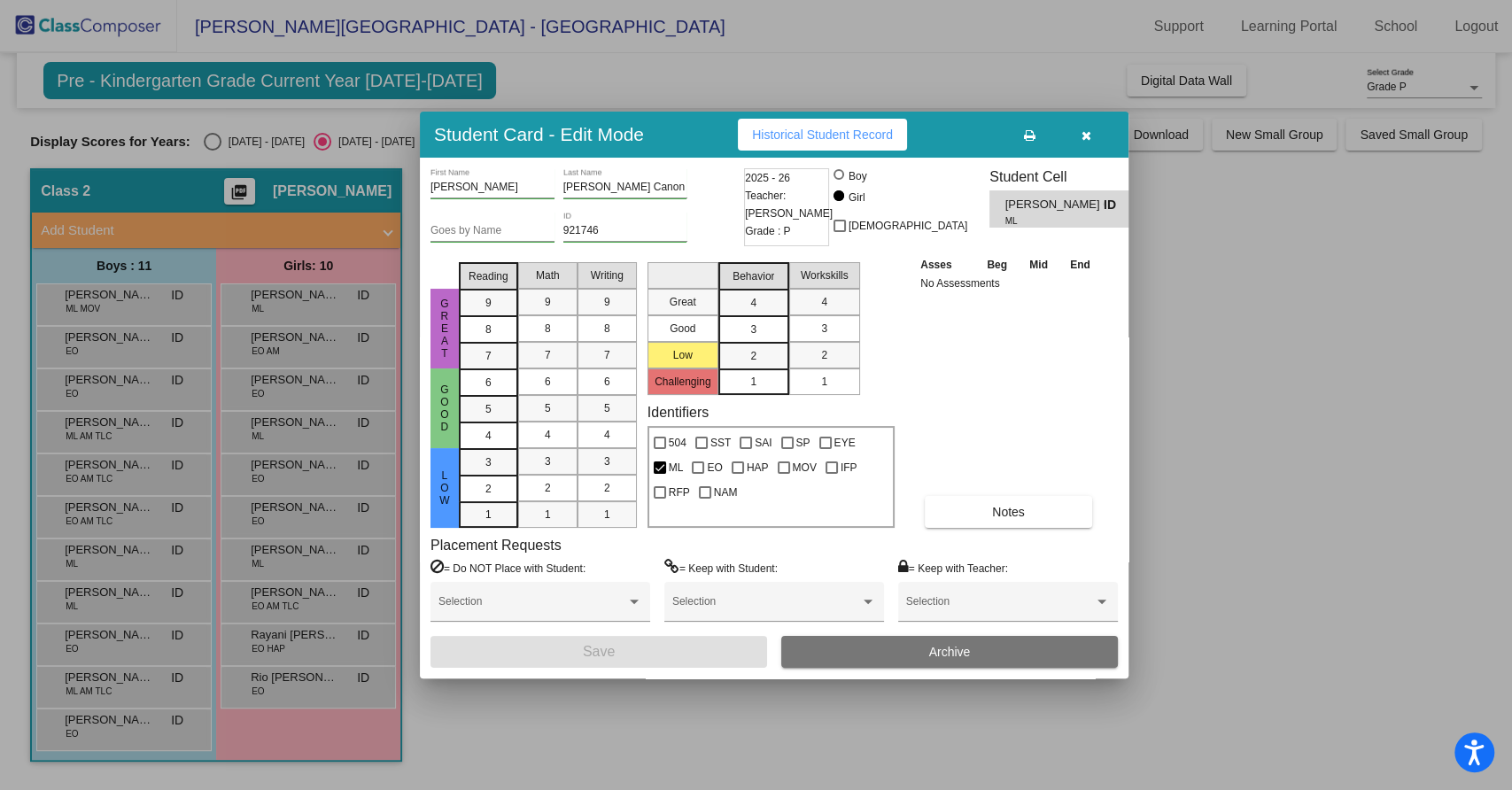
click at [281, 652] on div at bounding box center [756, 395] width 1512 height 790
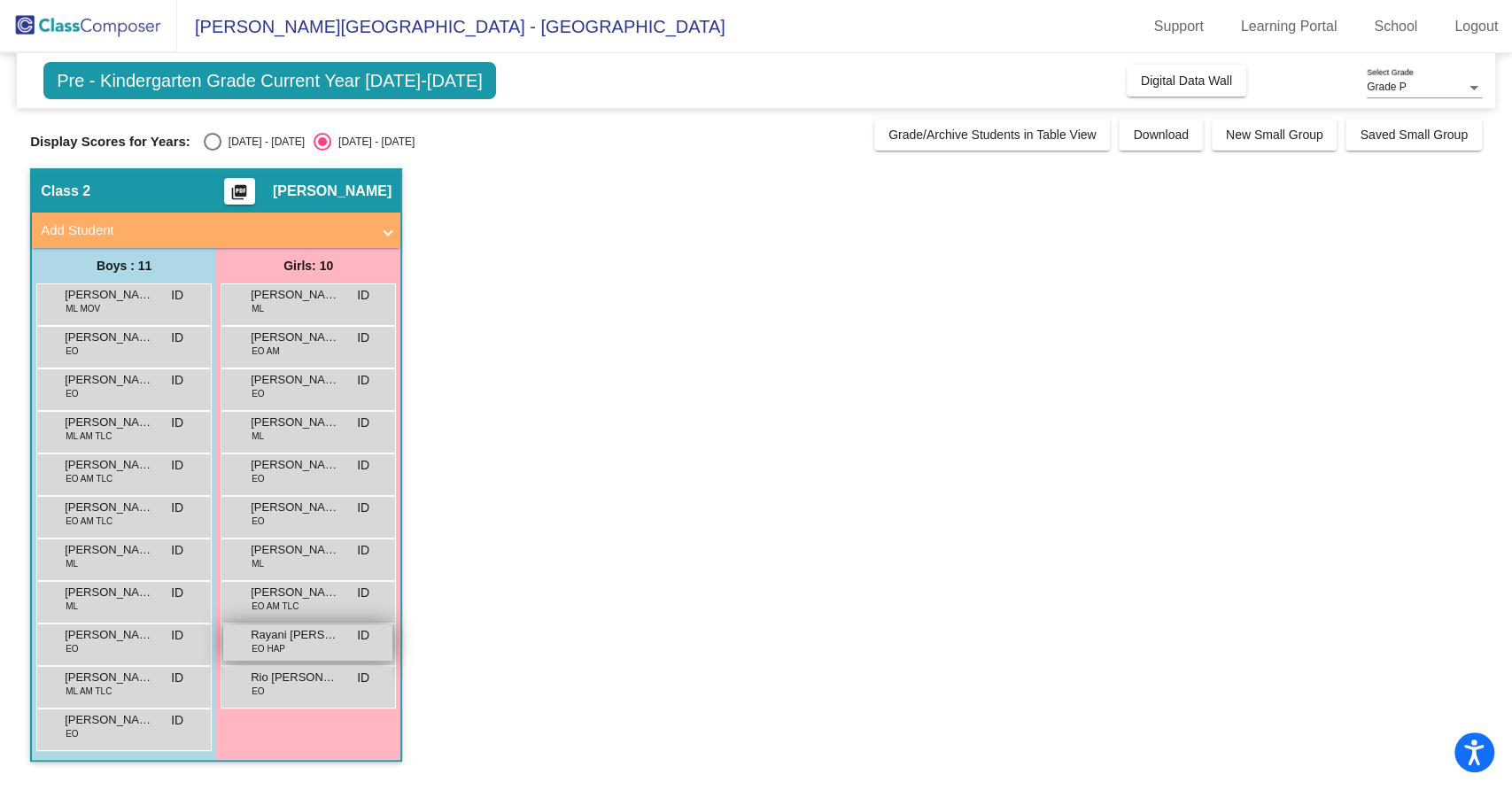
click at [302, 646] on div "Rayani Zara Aishwarya EO HAP ID lock do_not_disturb_alt" at bounding box center [307, 642] width 169 height 36
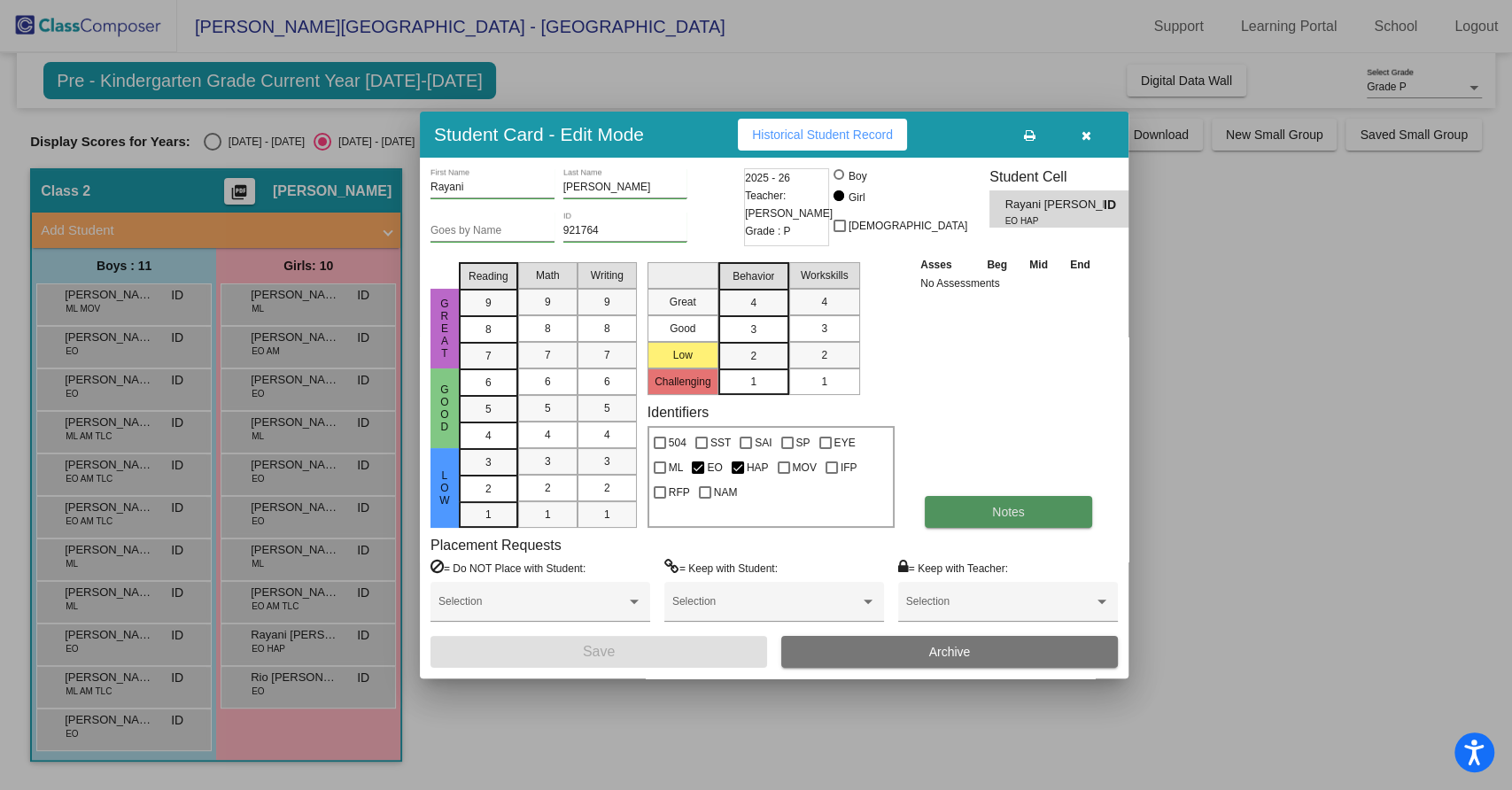
click at [1005, 515] on span "Notes" at bounding box center [1008, 511] width 33 height 14
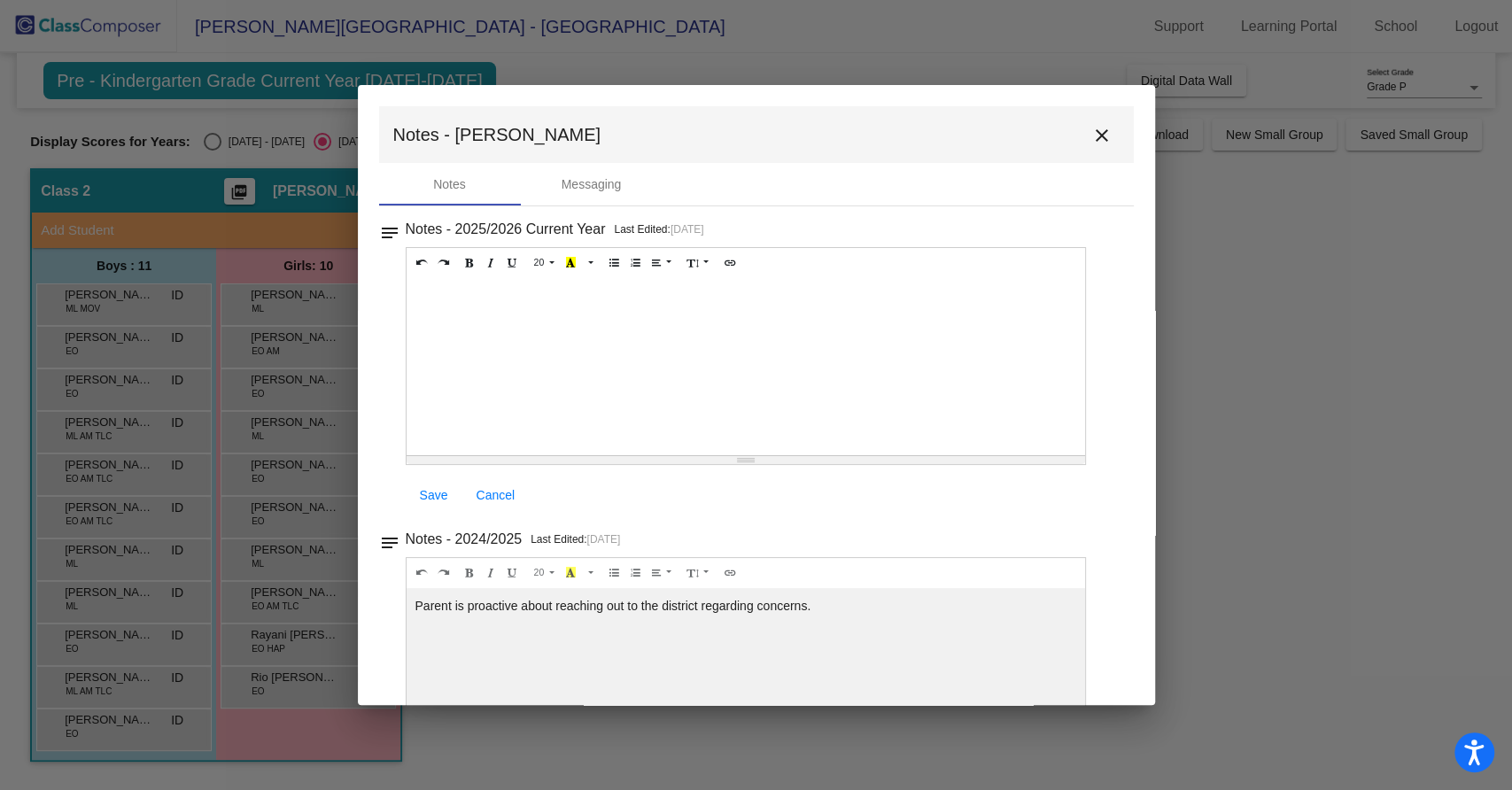
click at [1091, 139] on mat-icon "close" at bounding box center [1101, 136] width 21 height 21
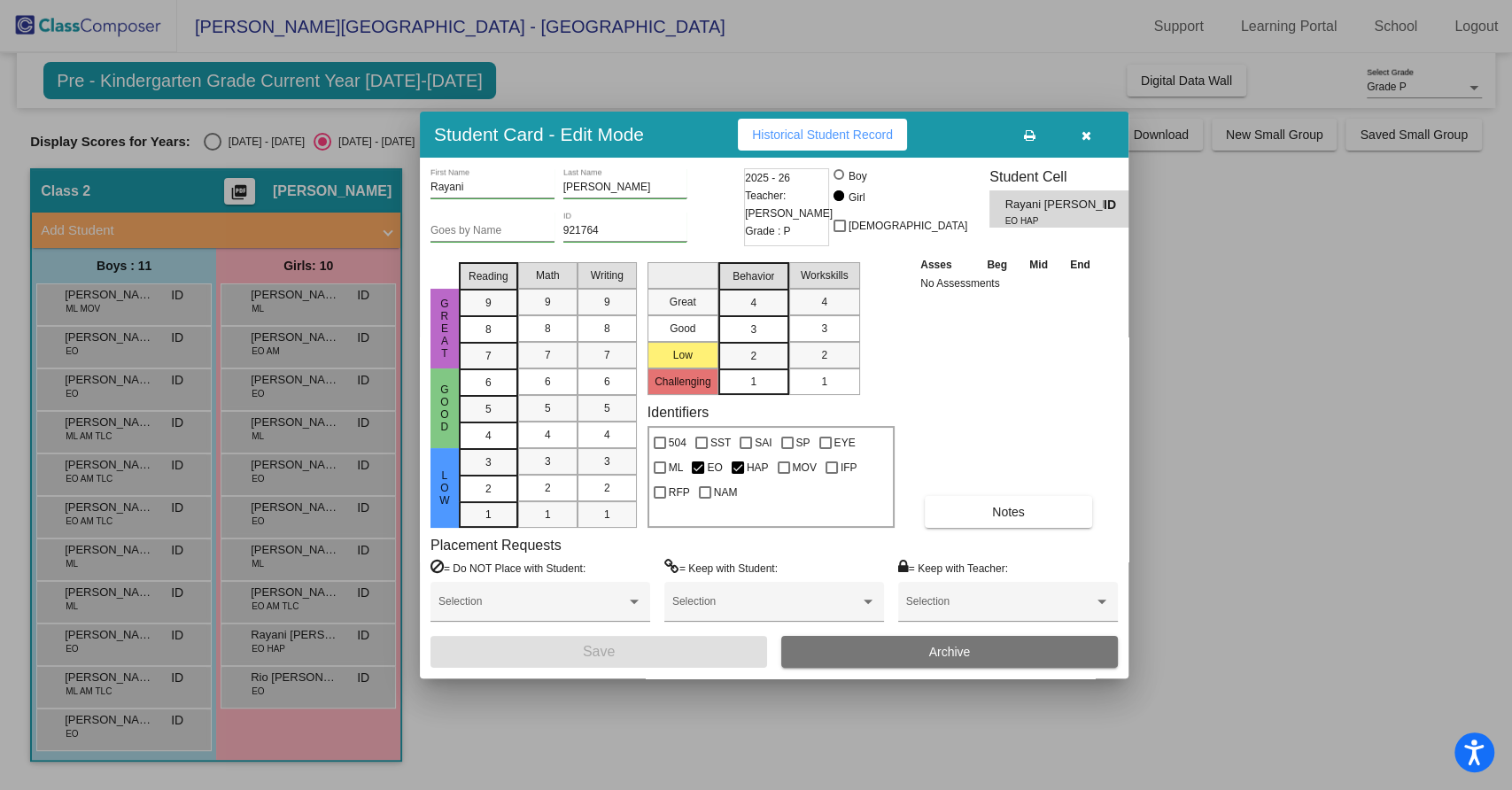
click at [284, 596] on div at bounding box center [756, 395] width 1512 height 790
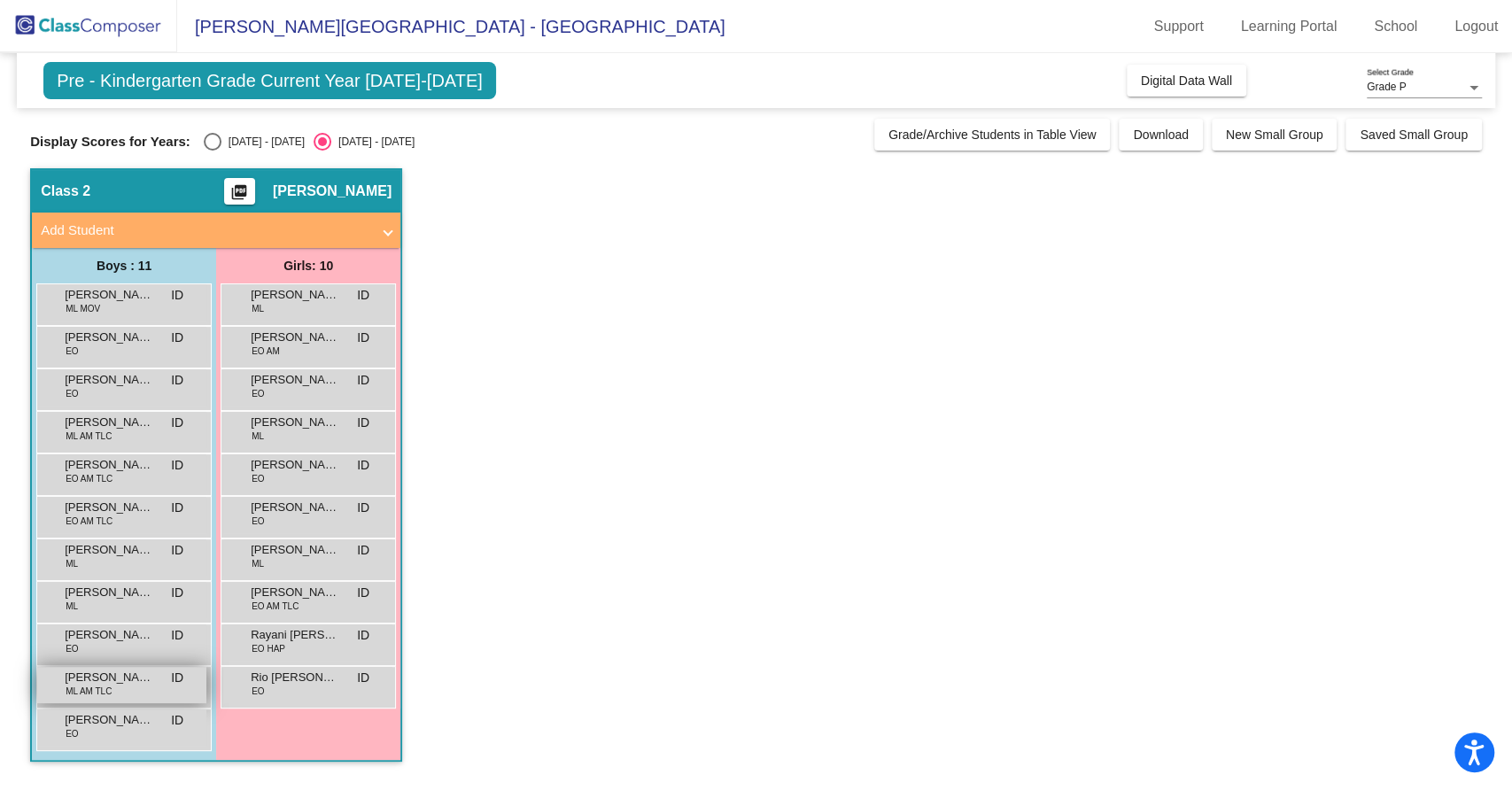
click at [139, 686] on div "Santiago Laquidain Iribarne ML AM TLC ID lock do_not_disturb_alt" at bounding box center [121, 685] width 169 height 36
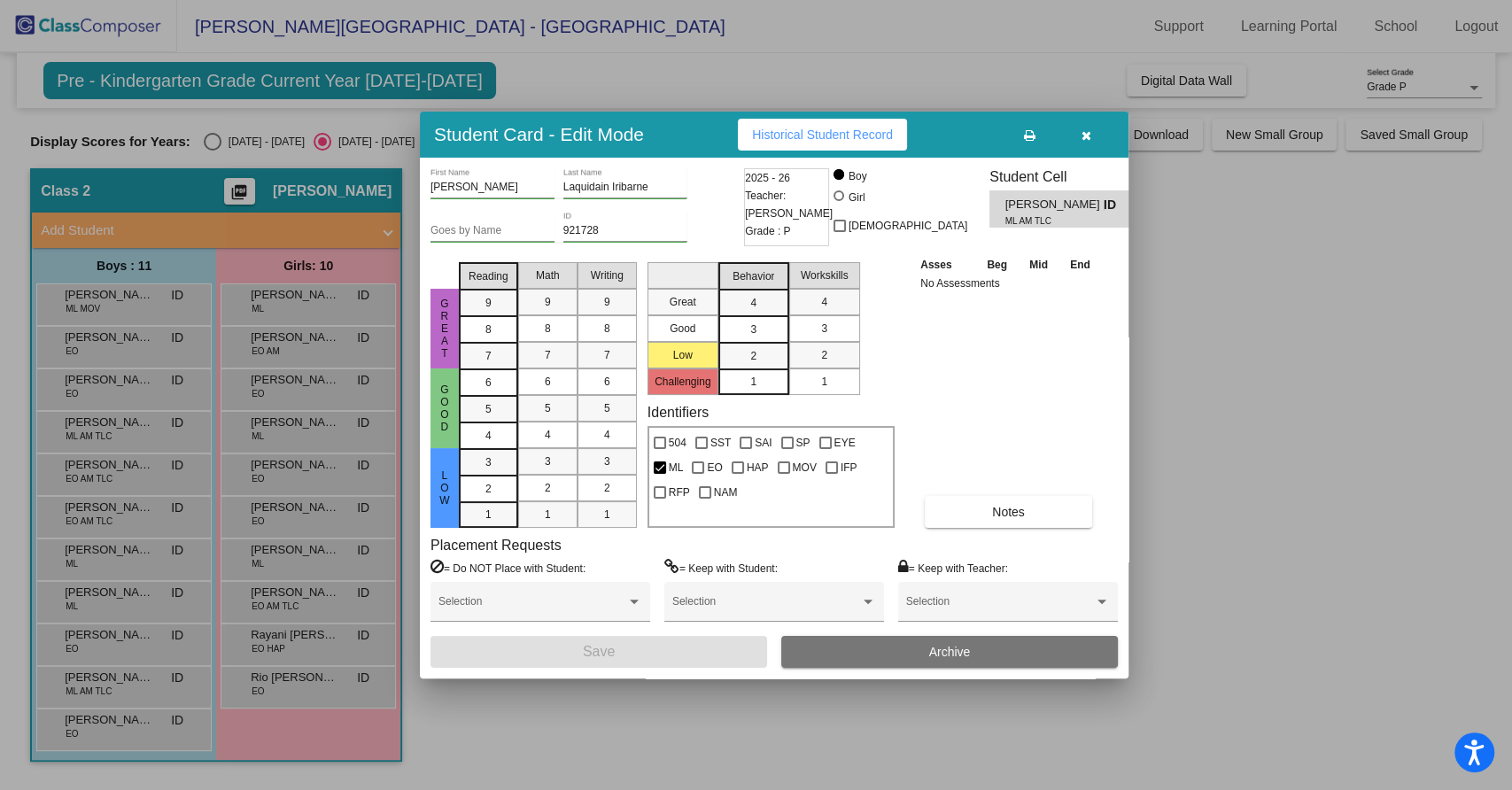
click at [1085, 136] on icon "button" at bounding box center [1086, 135] width 9 height 12
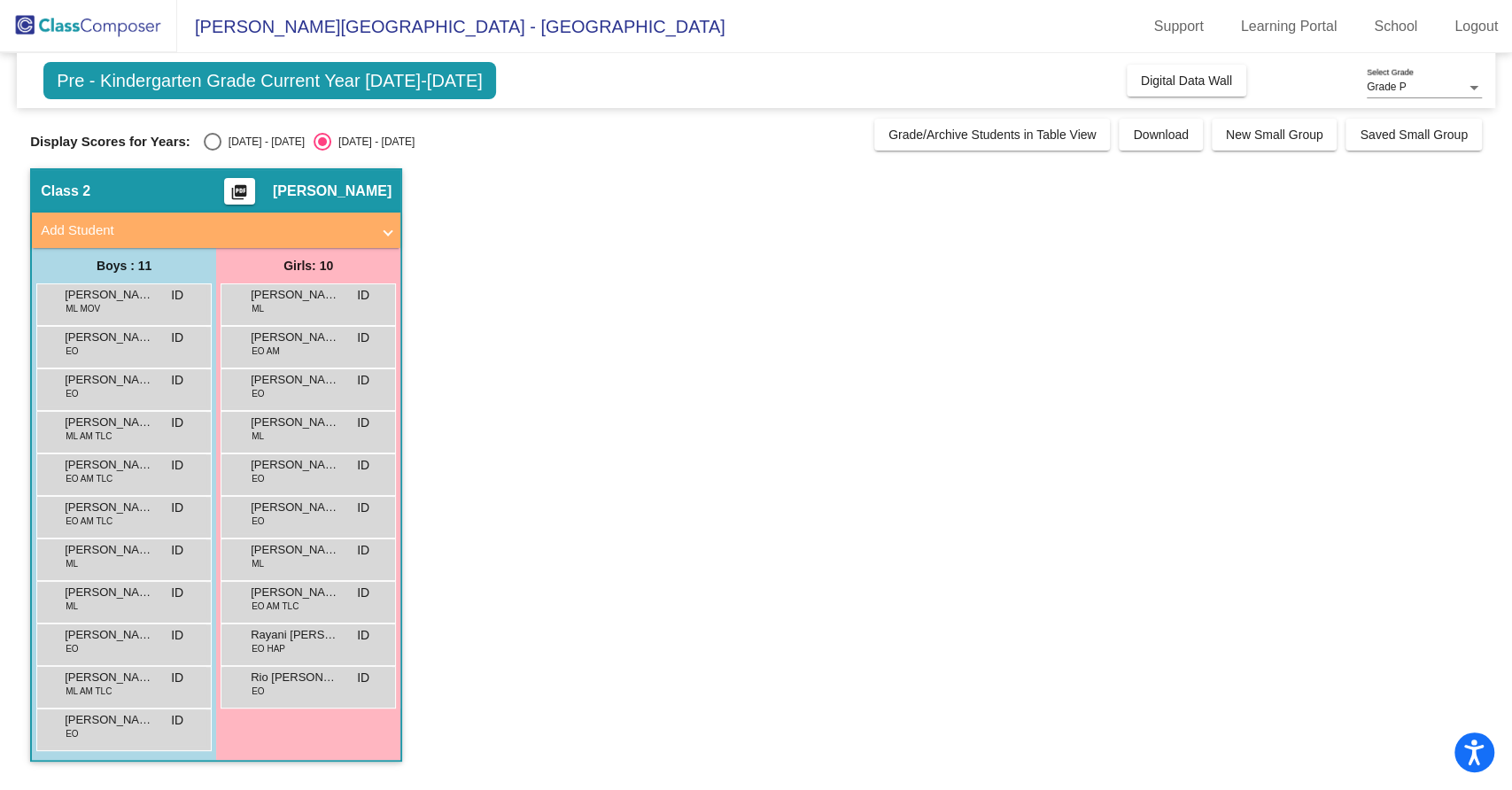
click at [643, 438] on app-classroom "Class 2 picture_as_pdf Ilene DeLuna Add Student First Name Last Name Student Id…" at bounding box center [756, 473] width 1452 height 611
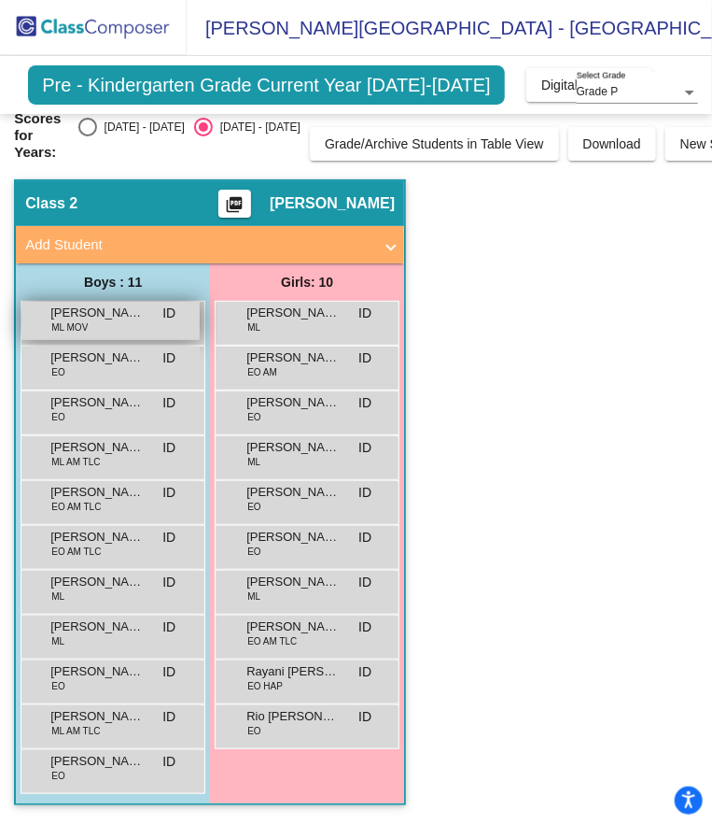
scroll to position [8, 0]
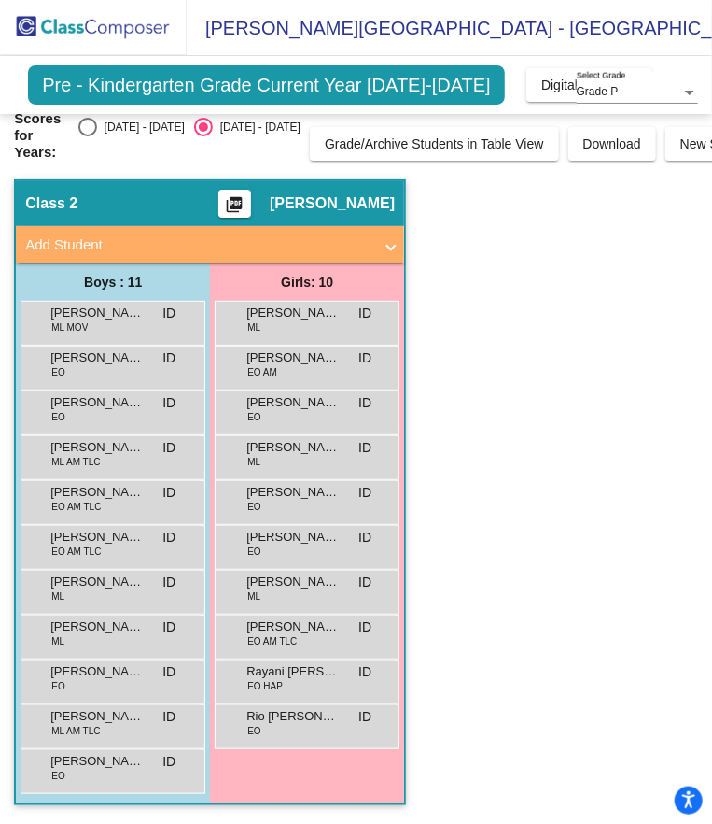
click at [590, 356] on app-classroom "Class 2 picture_as_pdf Ilene DeLuna Add Student First Name Last Name Student Id…" at bounding box center [356, 501] width 684 height 644
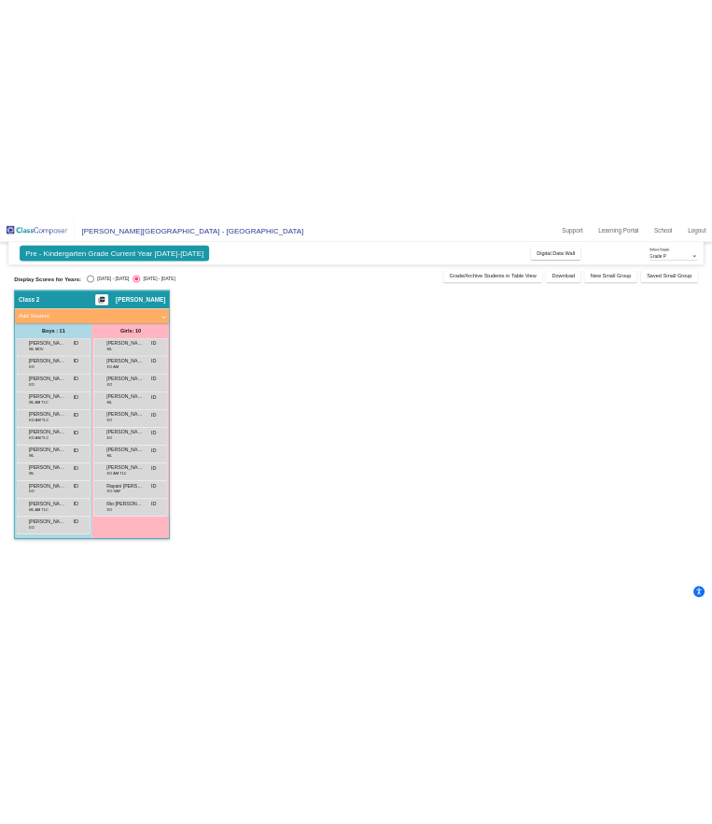
scroll to position [0, 0]
